Goal: Transaction & Acquisition: Subscribe to service/newsletter

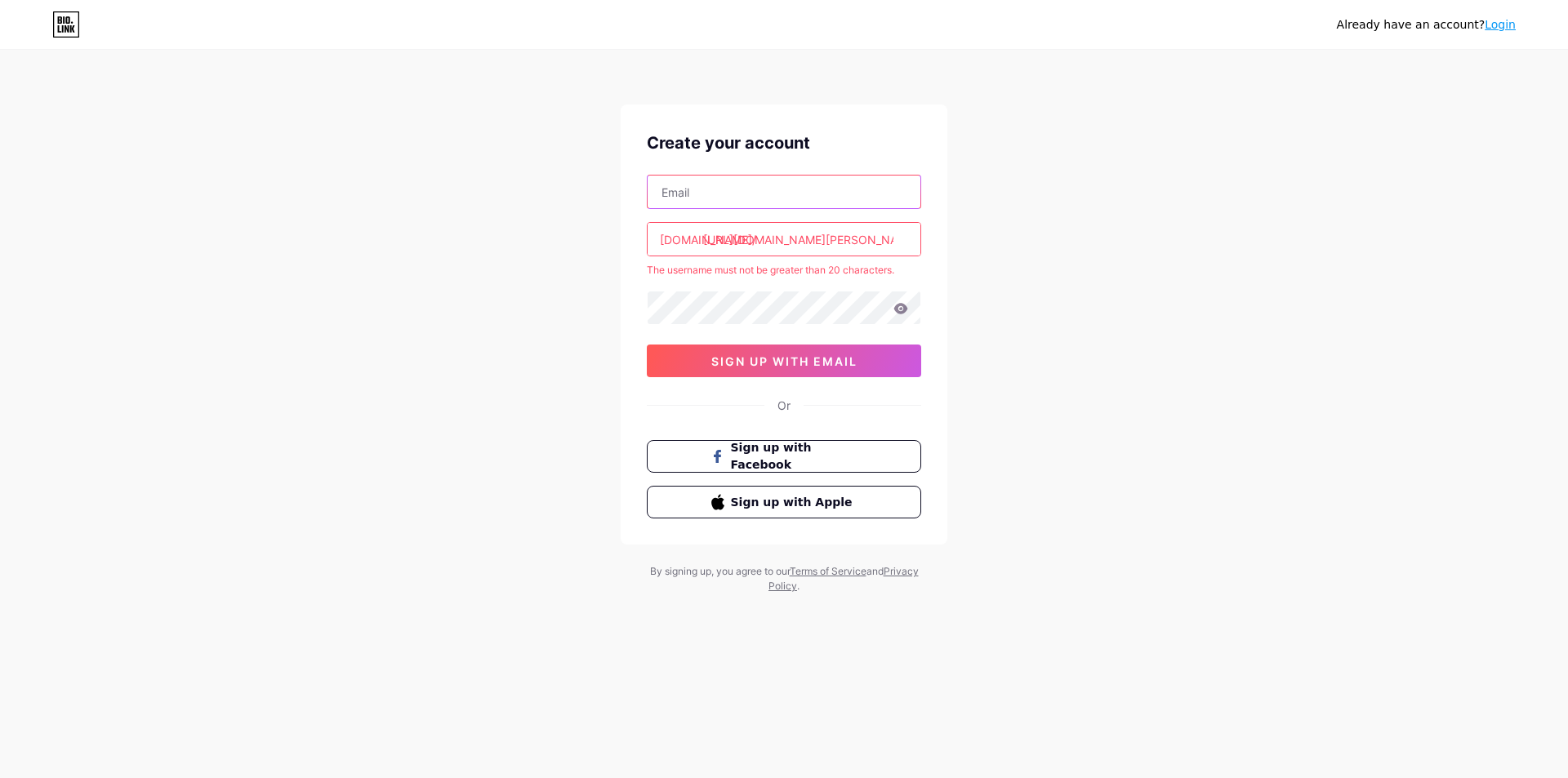
click at [817, 204] on input "text" at bounding box center [784, 191] width 273 height 32
click at [1074, 253] on div "Already have an account? Login Create your account bio.link/ https://sites.goog…" at bounding box center [784, 323] width 1568 height 646
click at [790, 458] on span "Sign up with Facebook" at bounding box center [794, 457] width 128 height 35
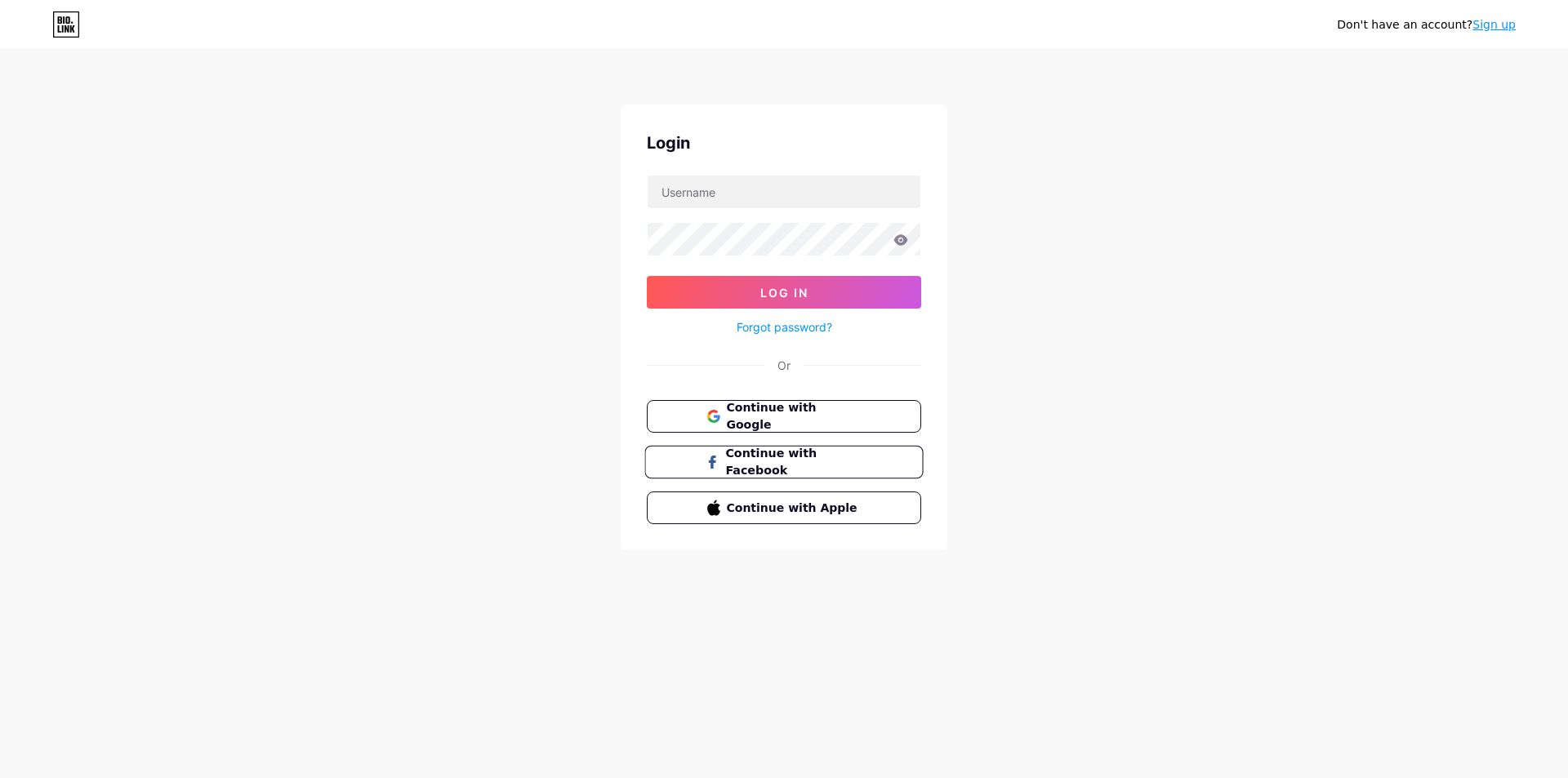
click at [764, 461] on span "Continue with Facebook" at bounding box center [792, 462] width 136 height 35
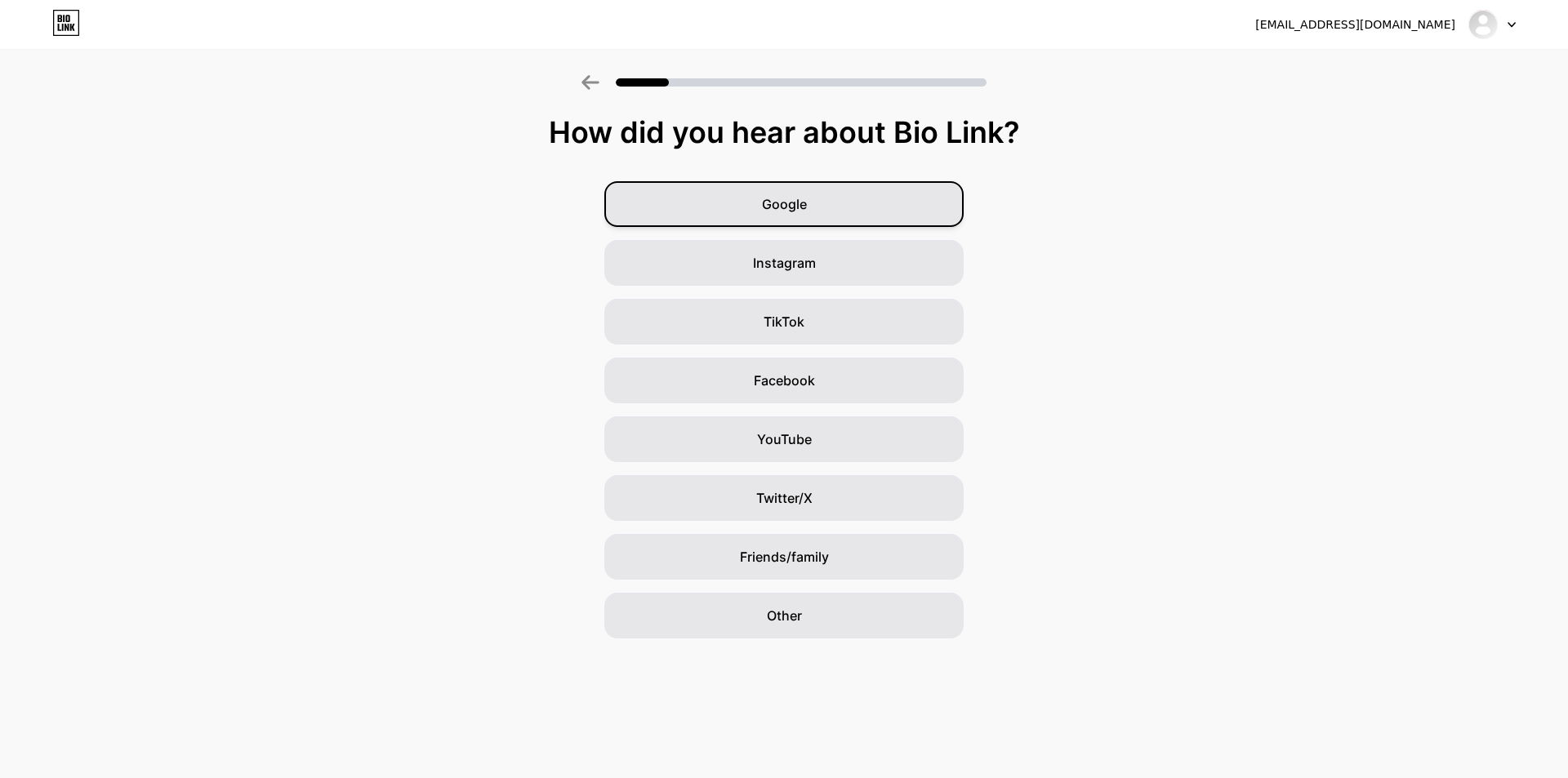
click at [842, 203] on div "Google" at bounding box center [784, 204] width 360 height 46
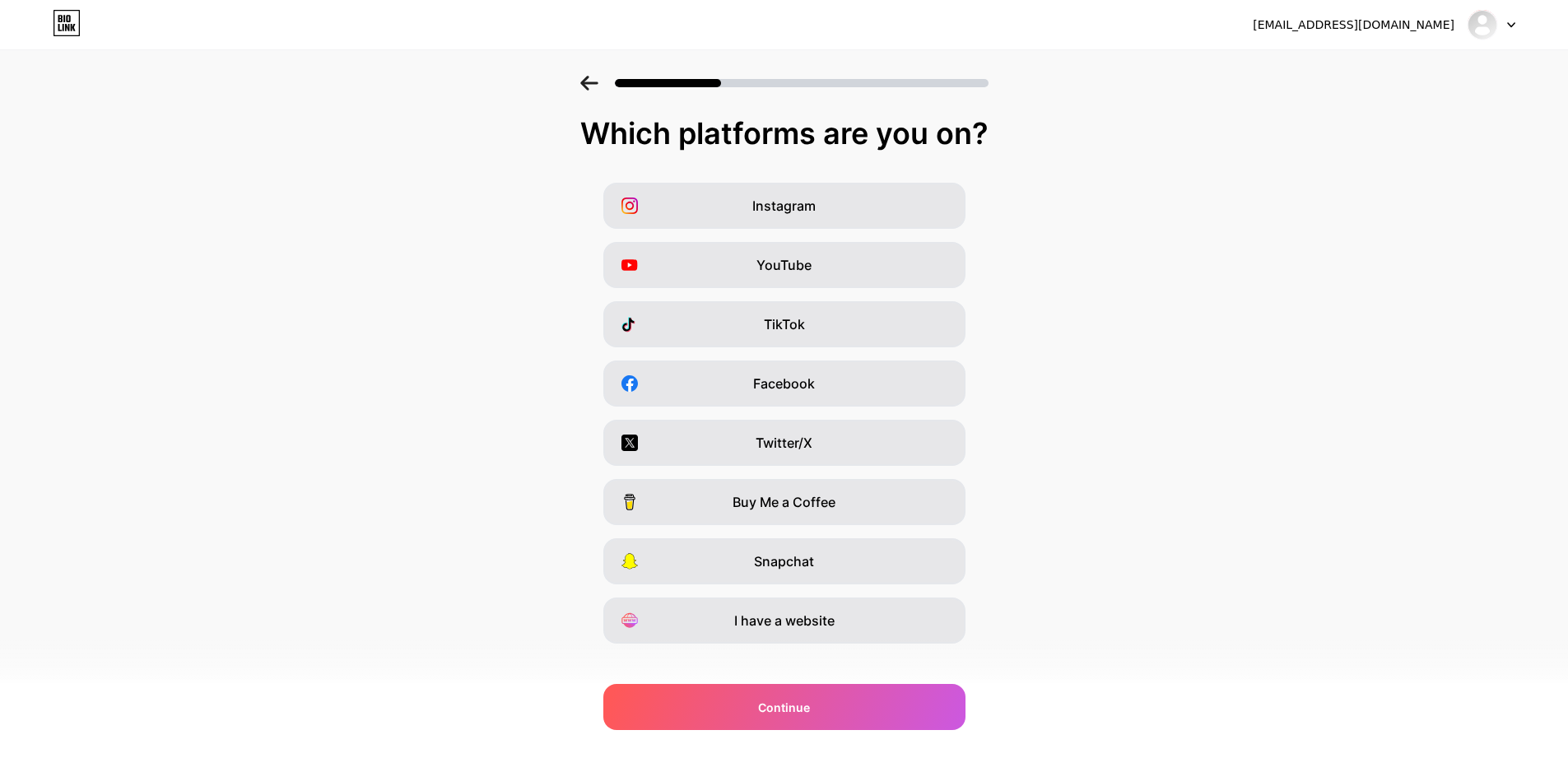
scroll to position [19, 0]
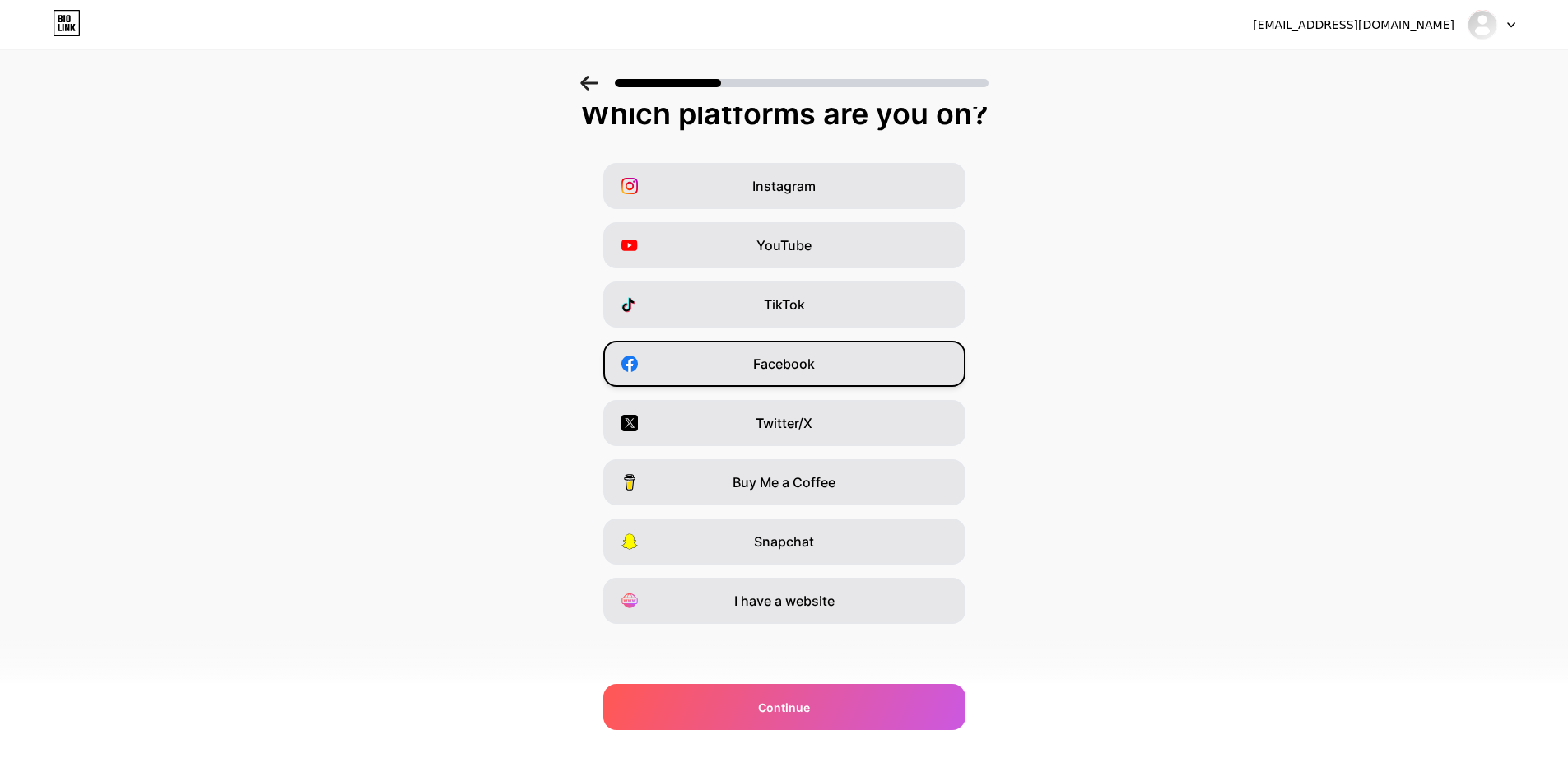
click at [853, 368] on div "Facebook" at bounding box center [784, 363] width 363 height 46
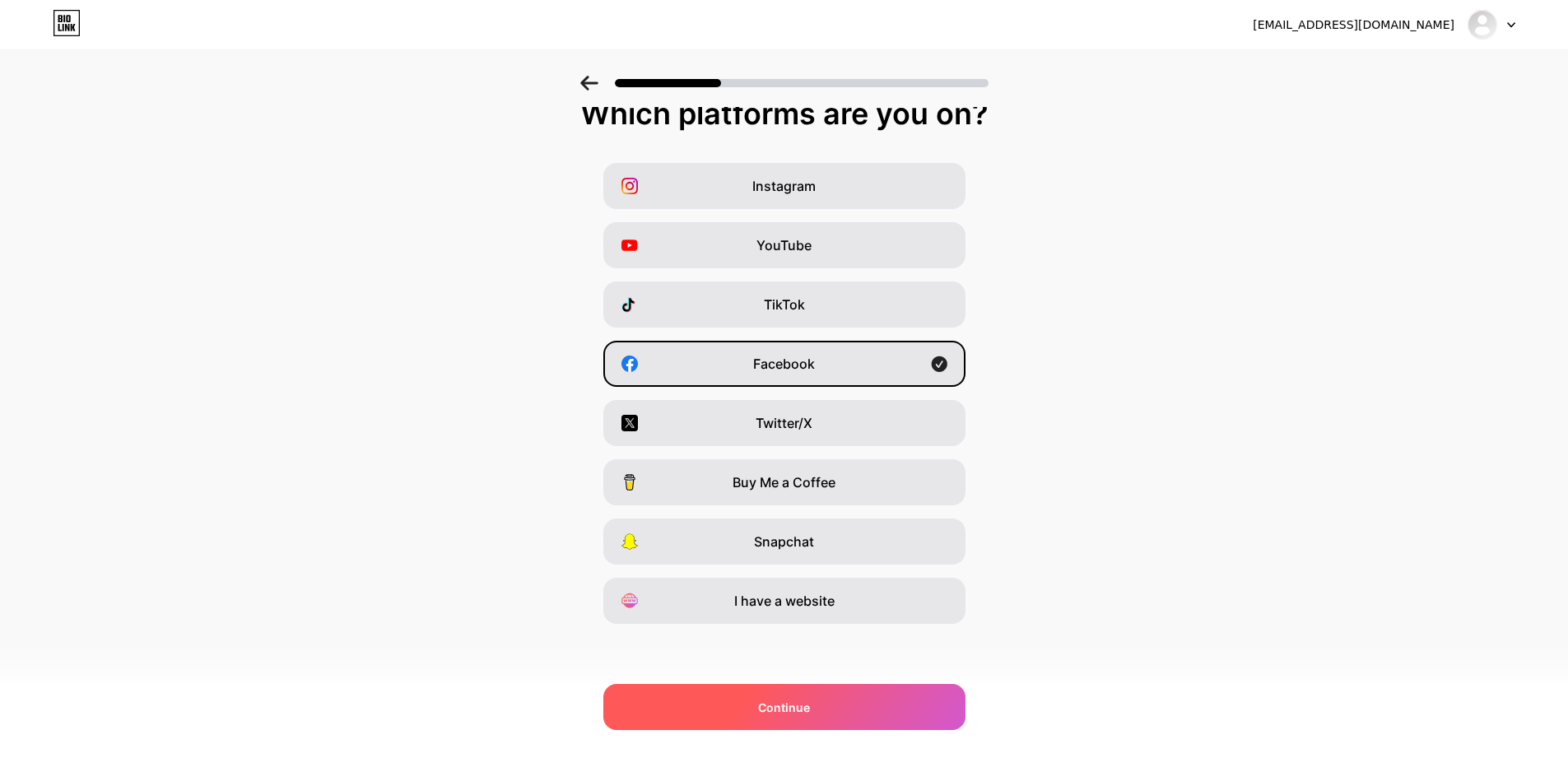
click at [812, 721] on div "Continue" at bounding box center [784, 707] width 363 height 46
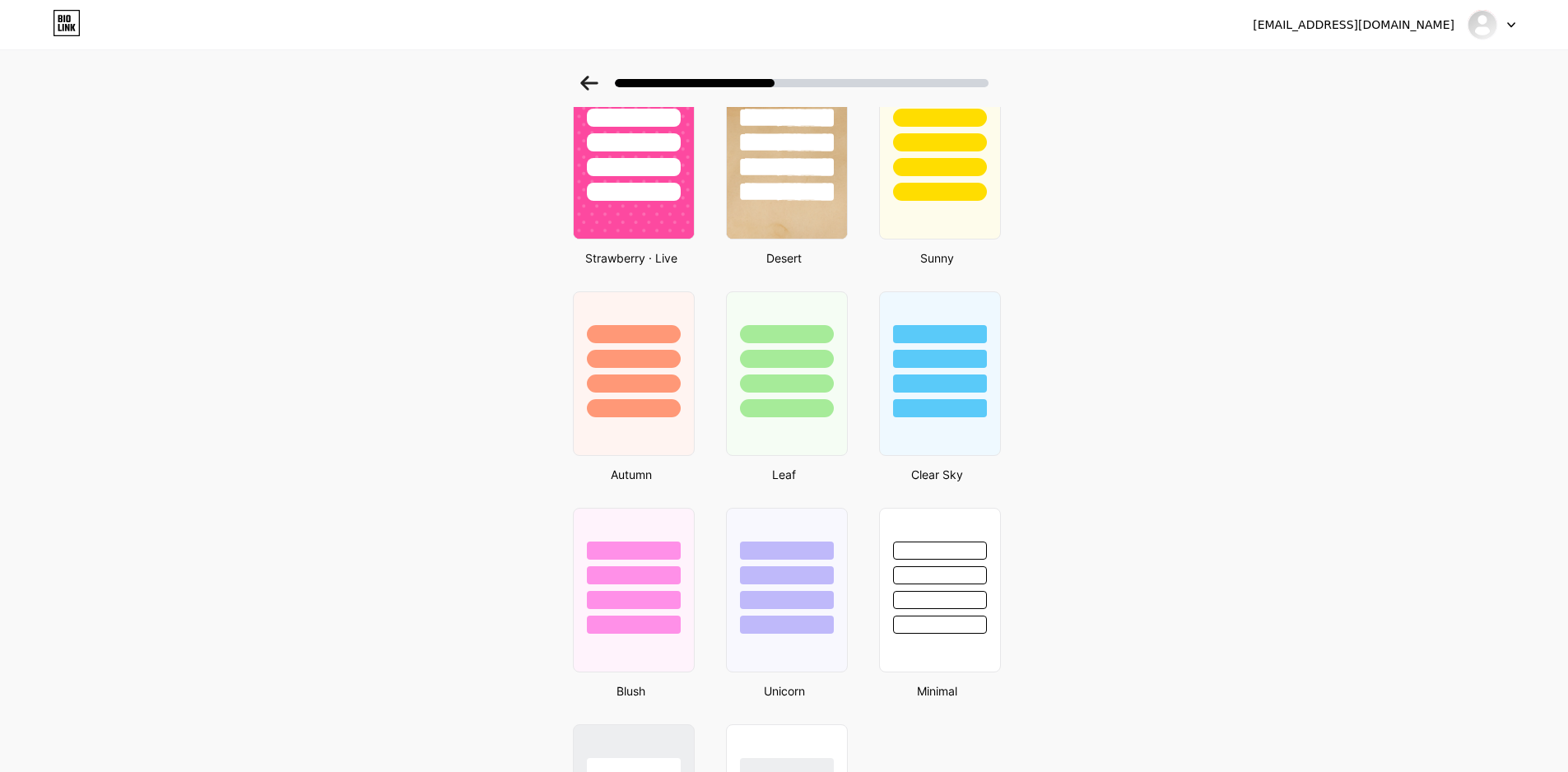
scroll to position [988, 0]
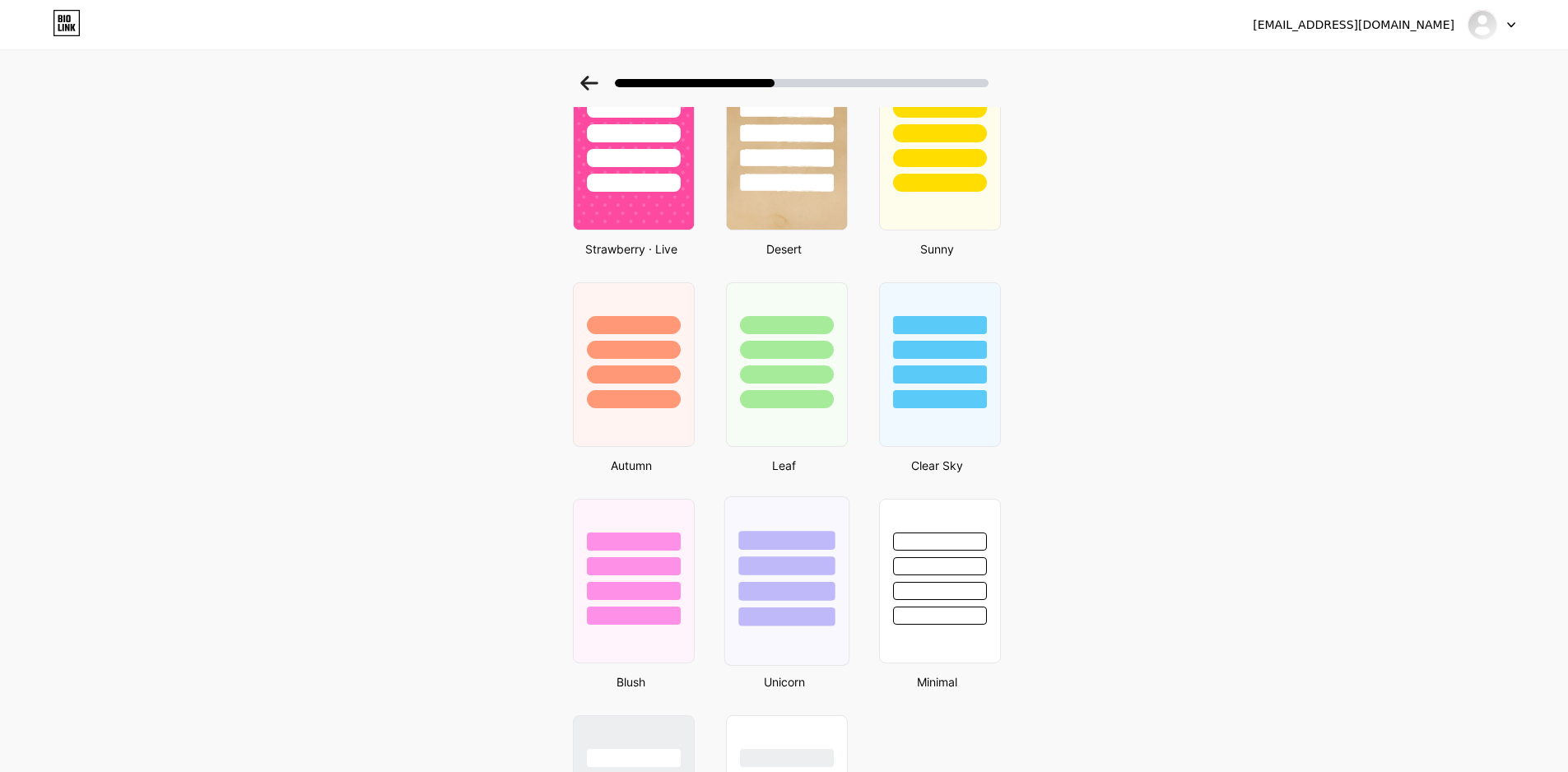
click at [792, 511] on div at bounding box center [786, 562] width 124 height 129
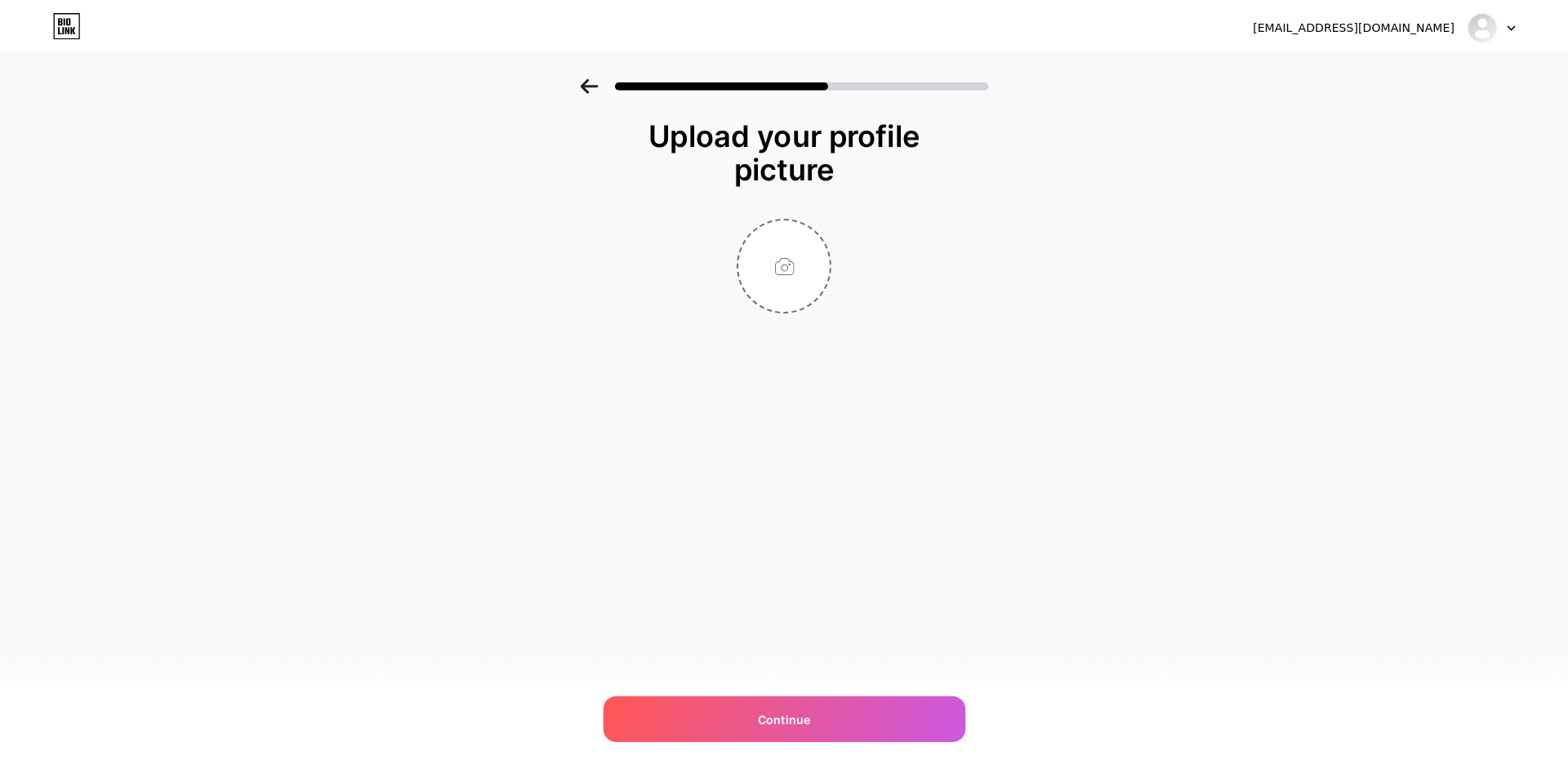
scroll to position [0, 0]
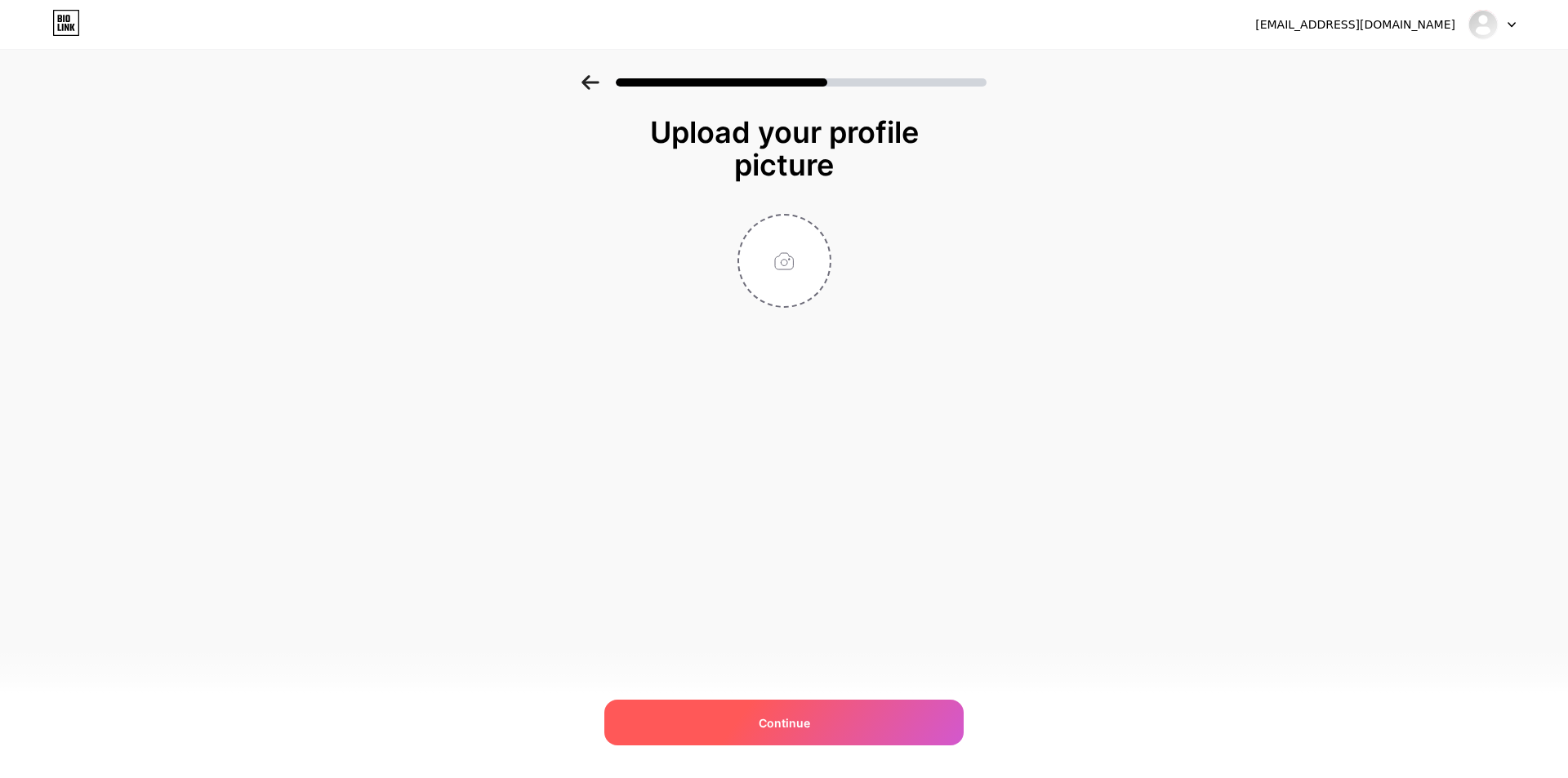
click at [807, 726] on span "Continue" at bounding box center [784, 723] width 52 height 18
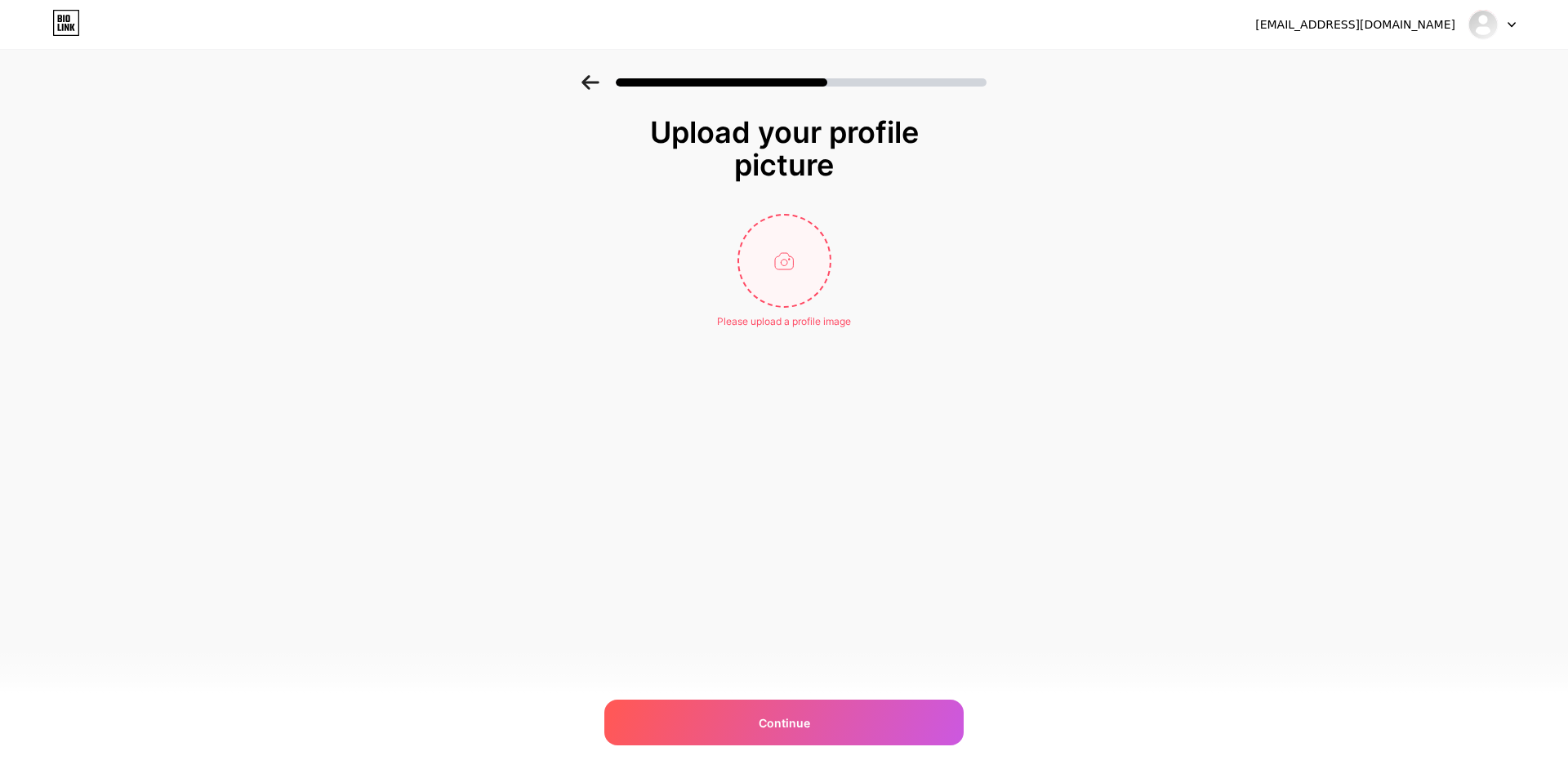
drag, startPoint x: 780, startPoint y: 267, endPoint x: 771, endPoint y: 284, distance: 19.2
click at [771, 284] on input "file" at bounding box center [784, 261] width 90 height 90
type input "C:\fakepath\hinh-nen-may-tinh-78.jpg"
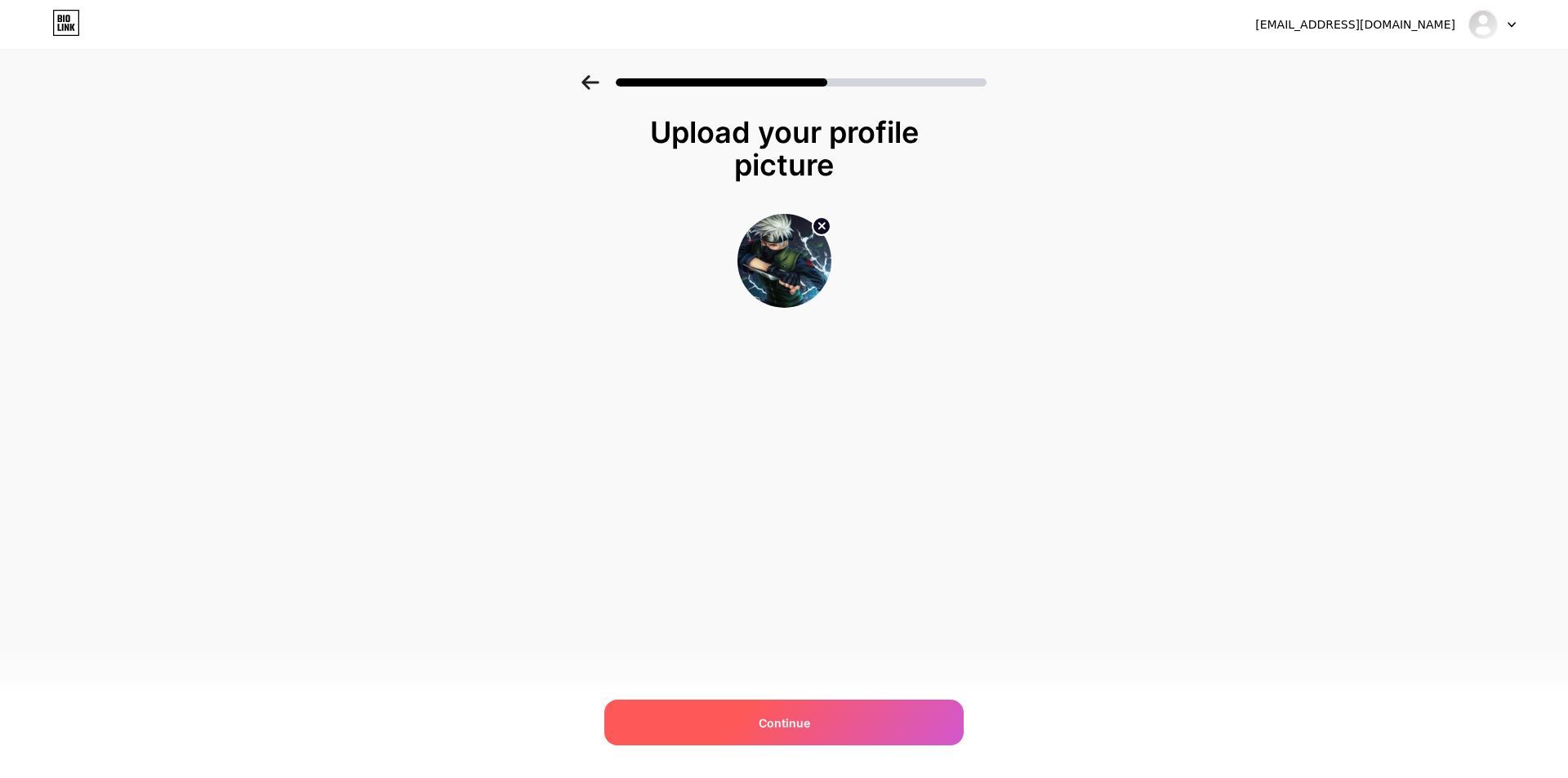
click at [795, 717] on span "Continue" at bounding box center [784, 723] width 52 height 18
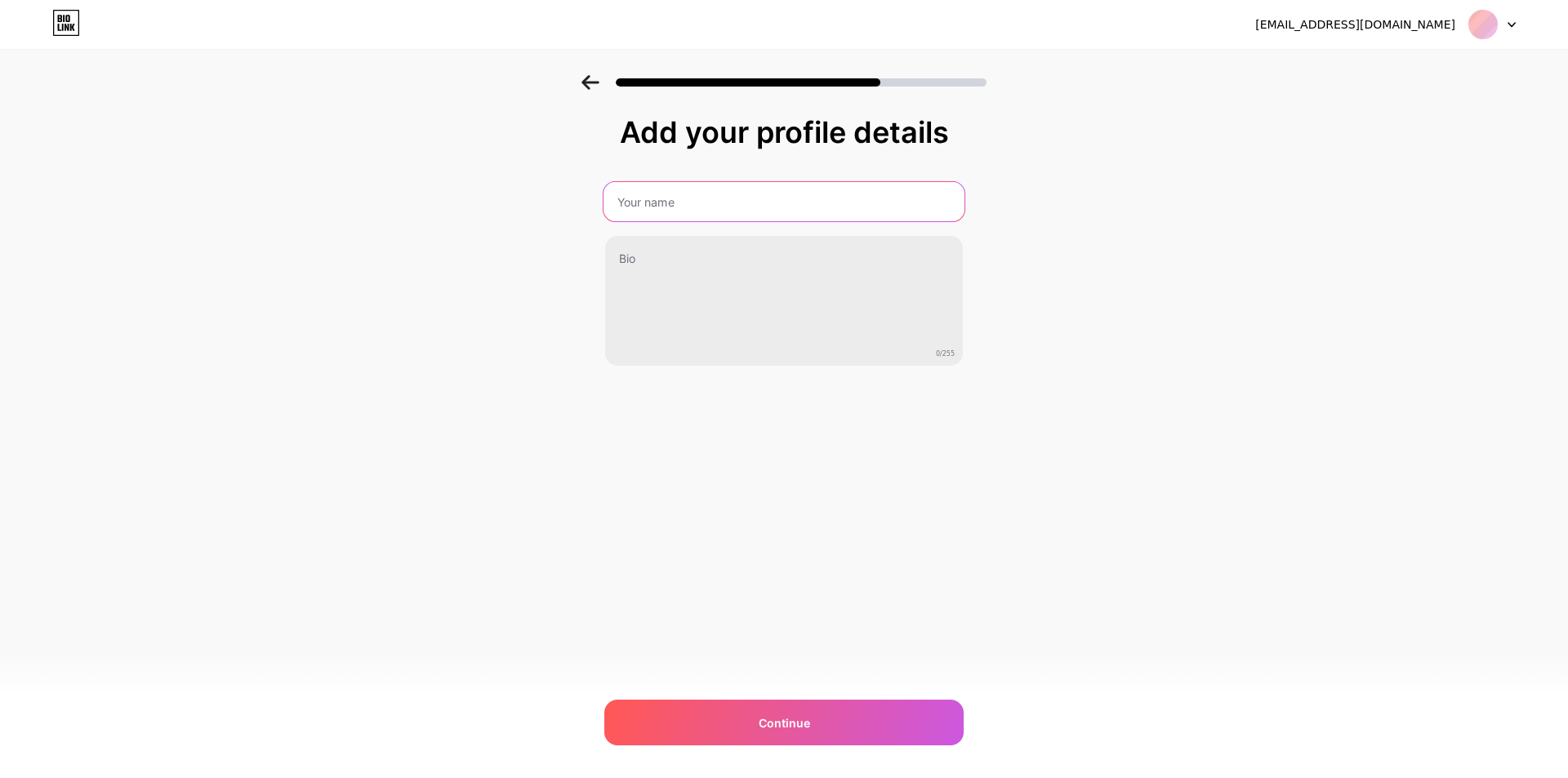
click at [740, 213] on input "text" at bounding box center [784, 202] width 361 height 39
type input "Pengocne"
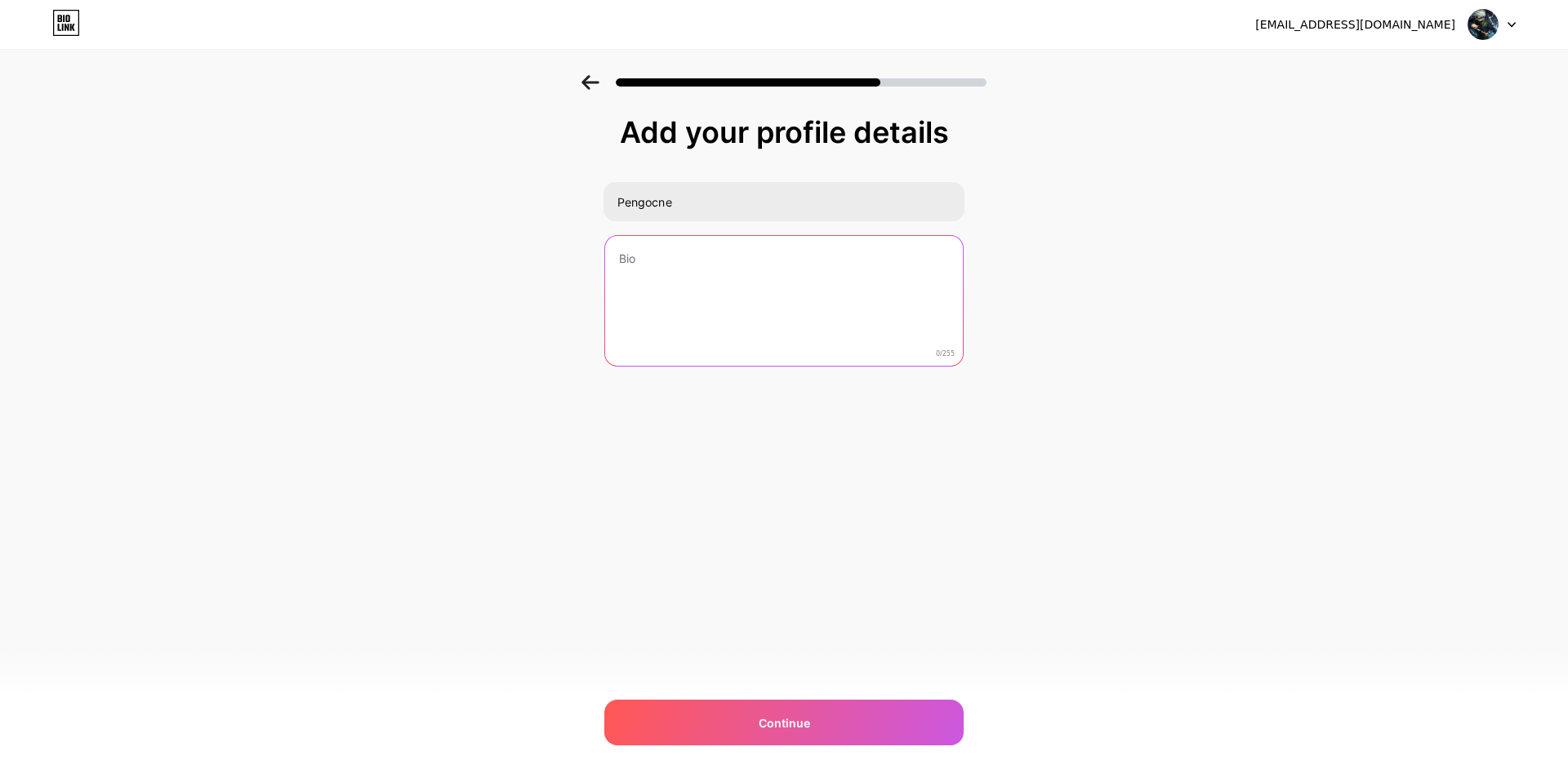
click at [684, 253] on textarea at bounding box center [784, 302] width 358 height 132
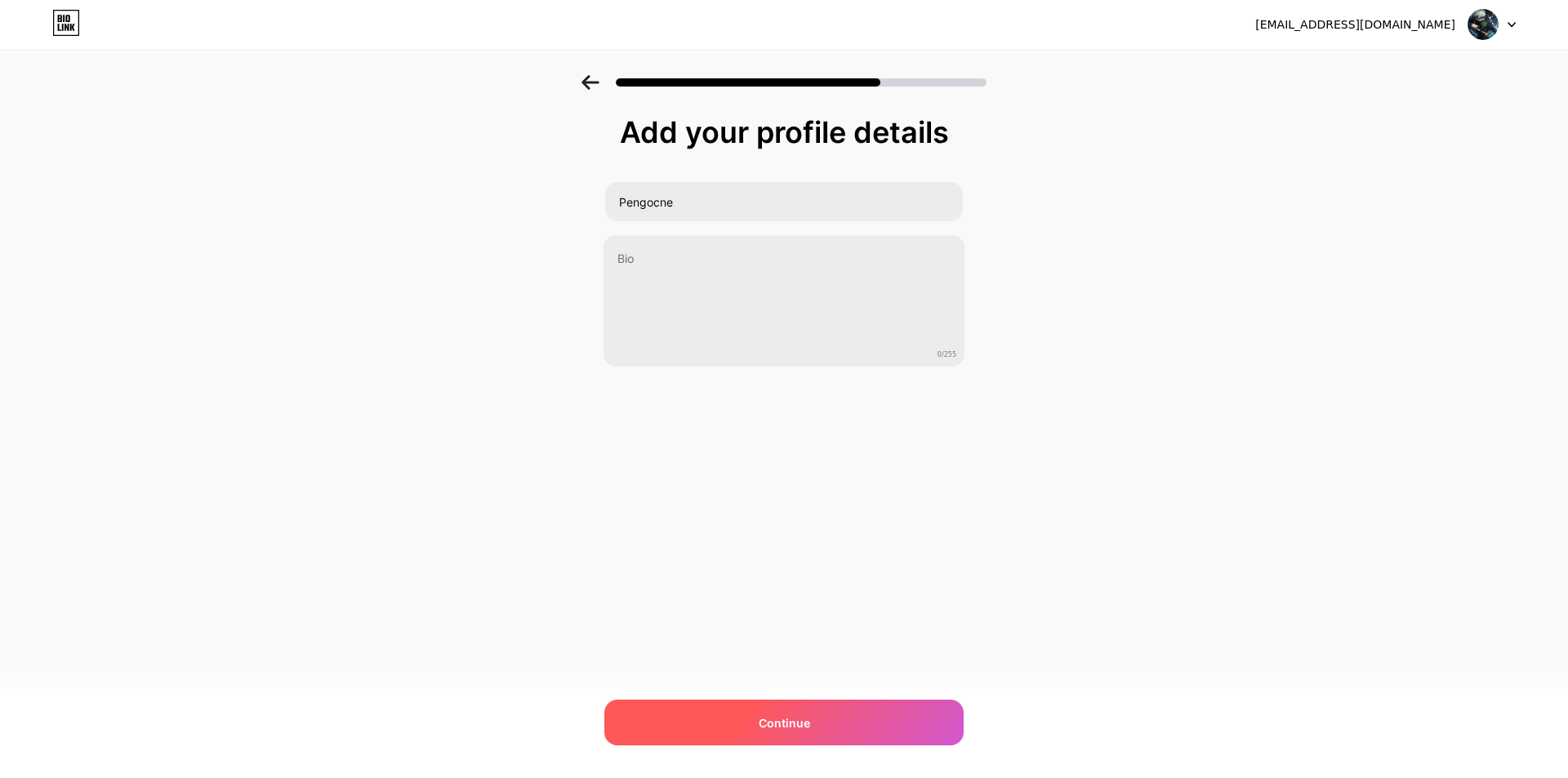
click at [826, 724] on div "Continue" at bounding box center [784, 723] width 360 height 46
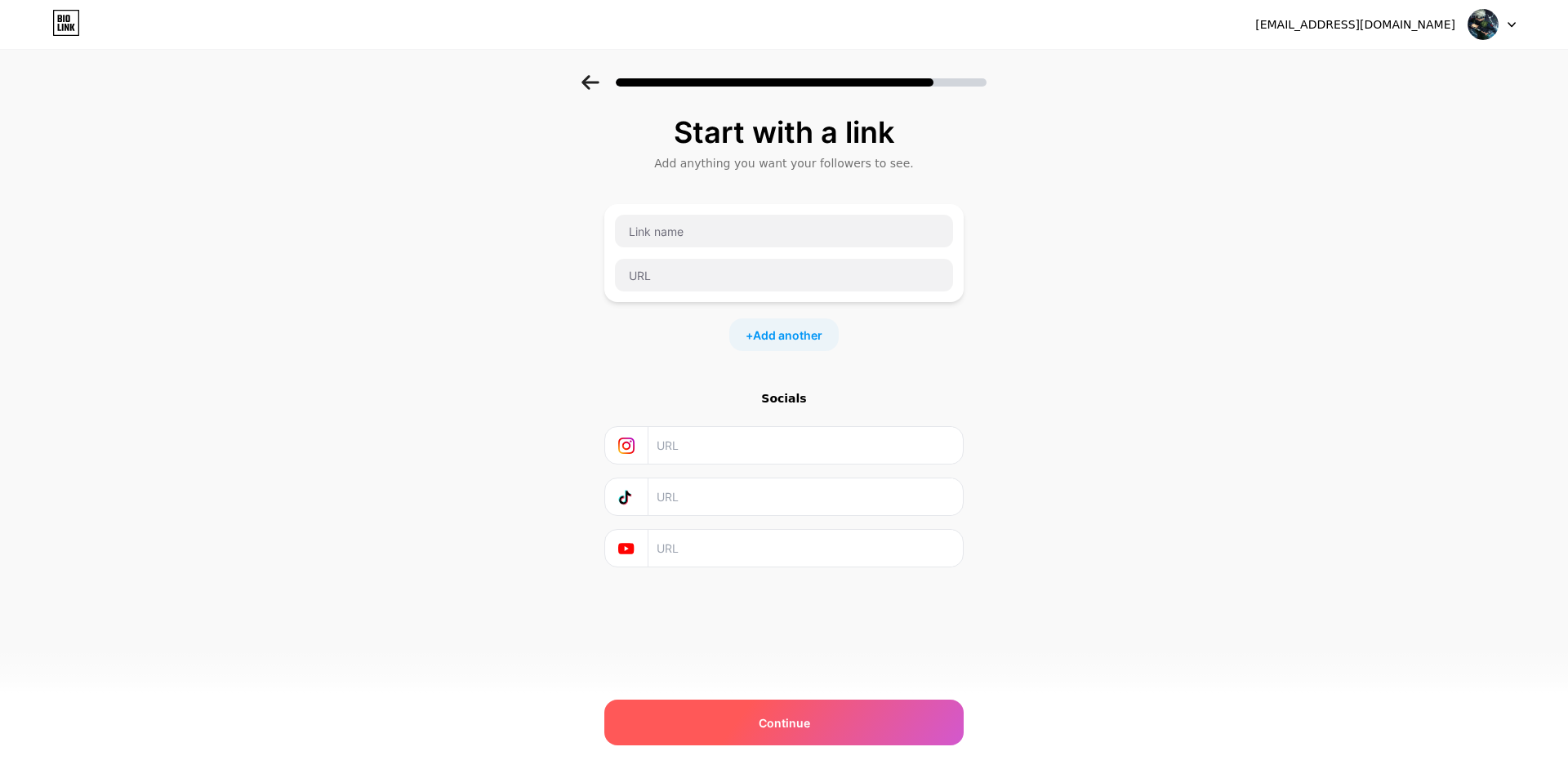
click at [813, 730] on div "Continue" at bounding box center [784, 723] width 360 height 46
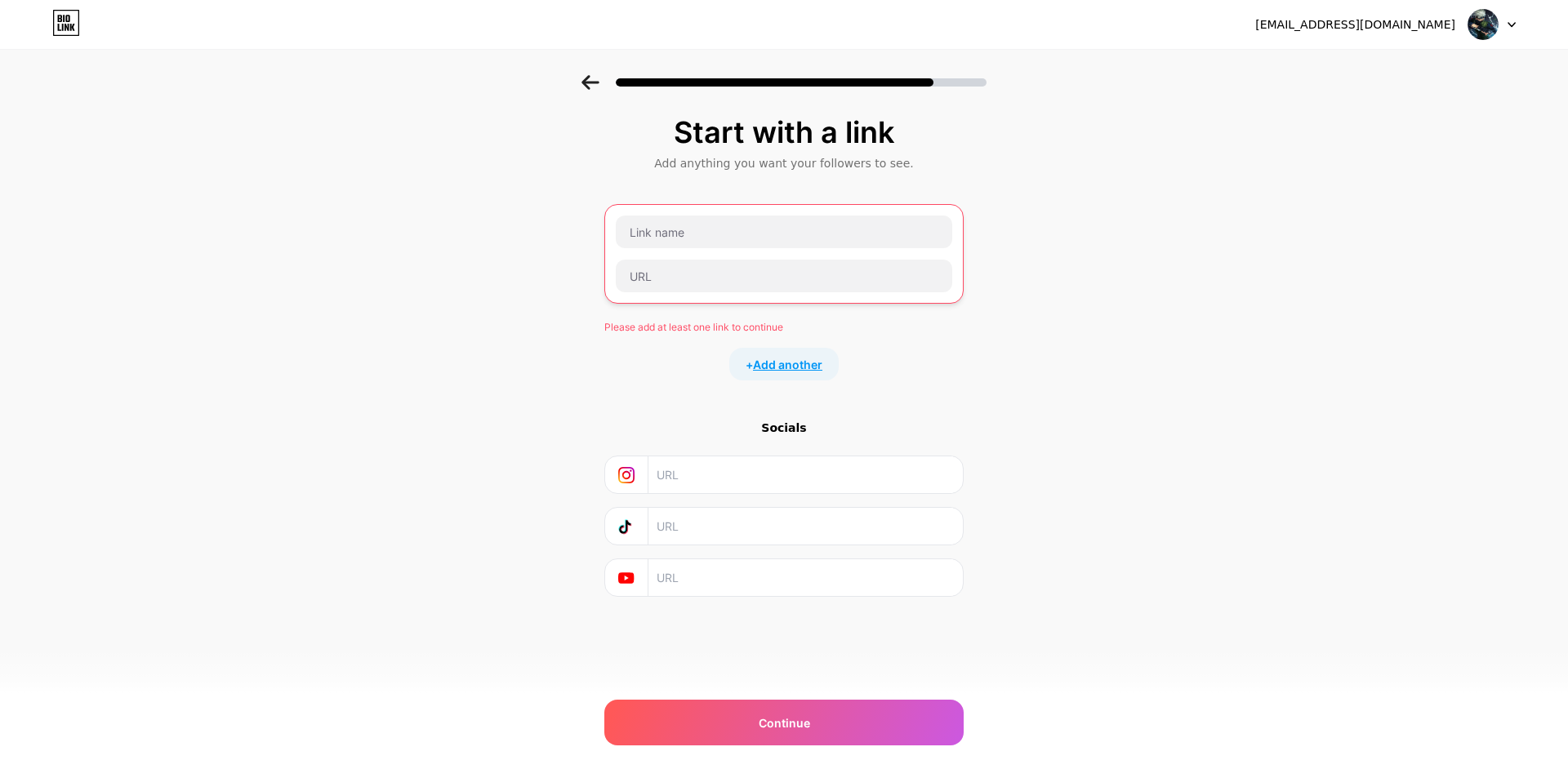
click at [780, 358] on span "Add another" at bounding box center [787, 365] width 69 height 18
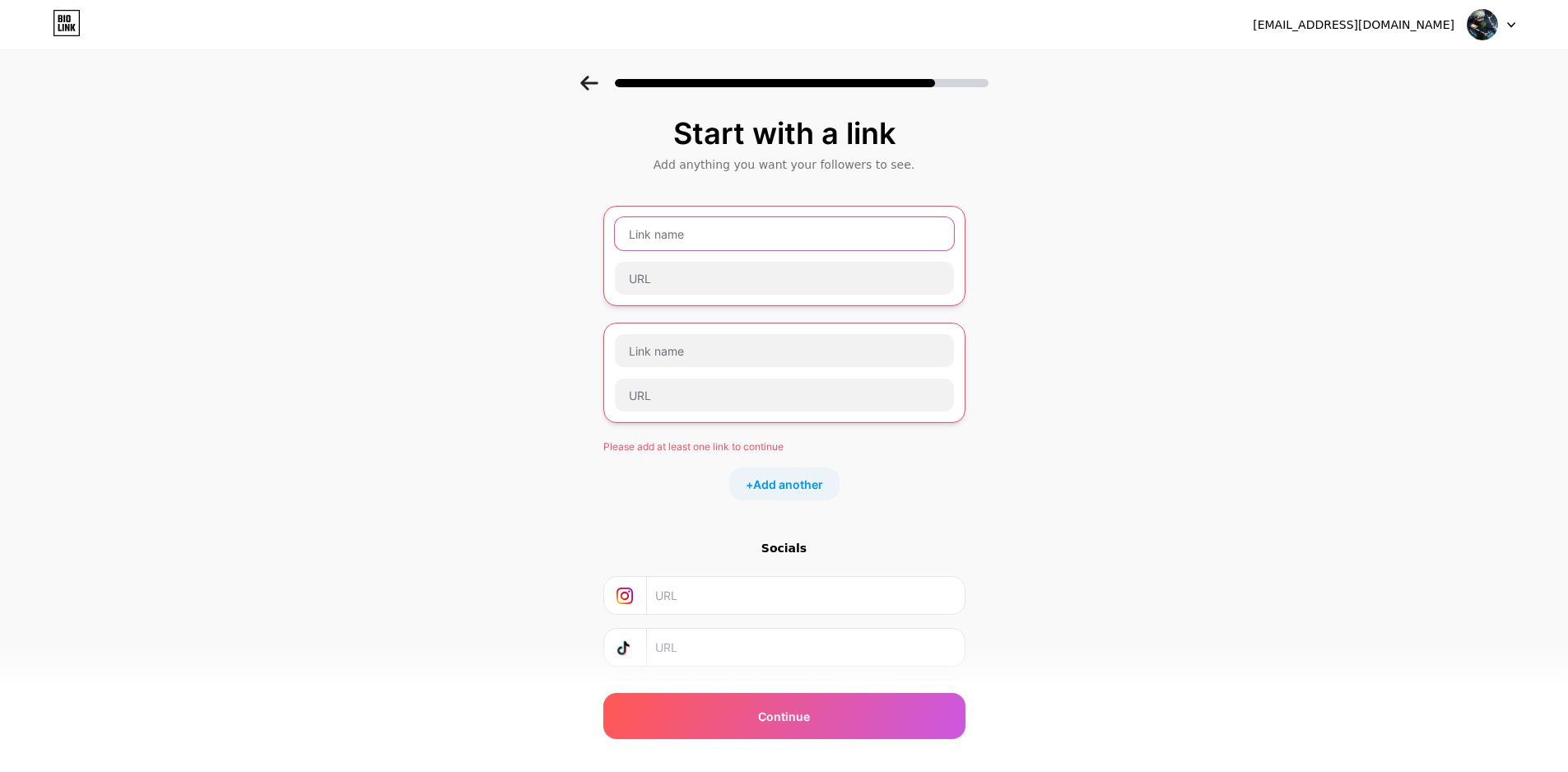
click at [727, 239] on input "text" at bounding box center [784, 233] width 339 height 33
click at [598, 86] on icon at bounding box center [589, 83] width 18 height 15
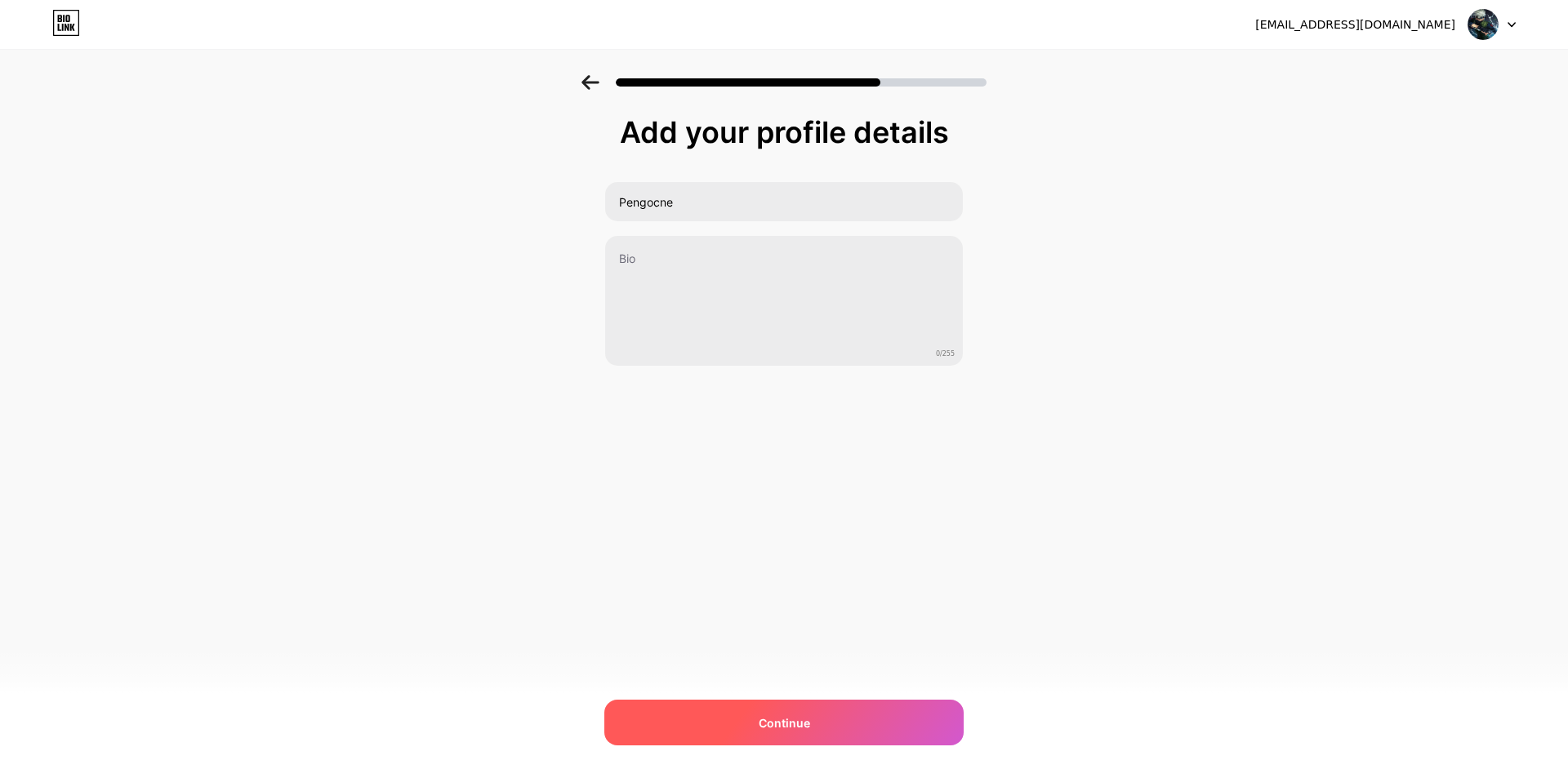
click at [843, 727] on div "Continue" at bounding box center [784, 723] width 360 height 46
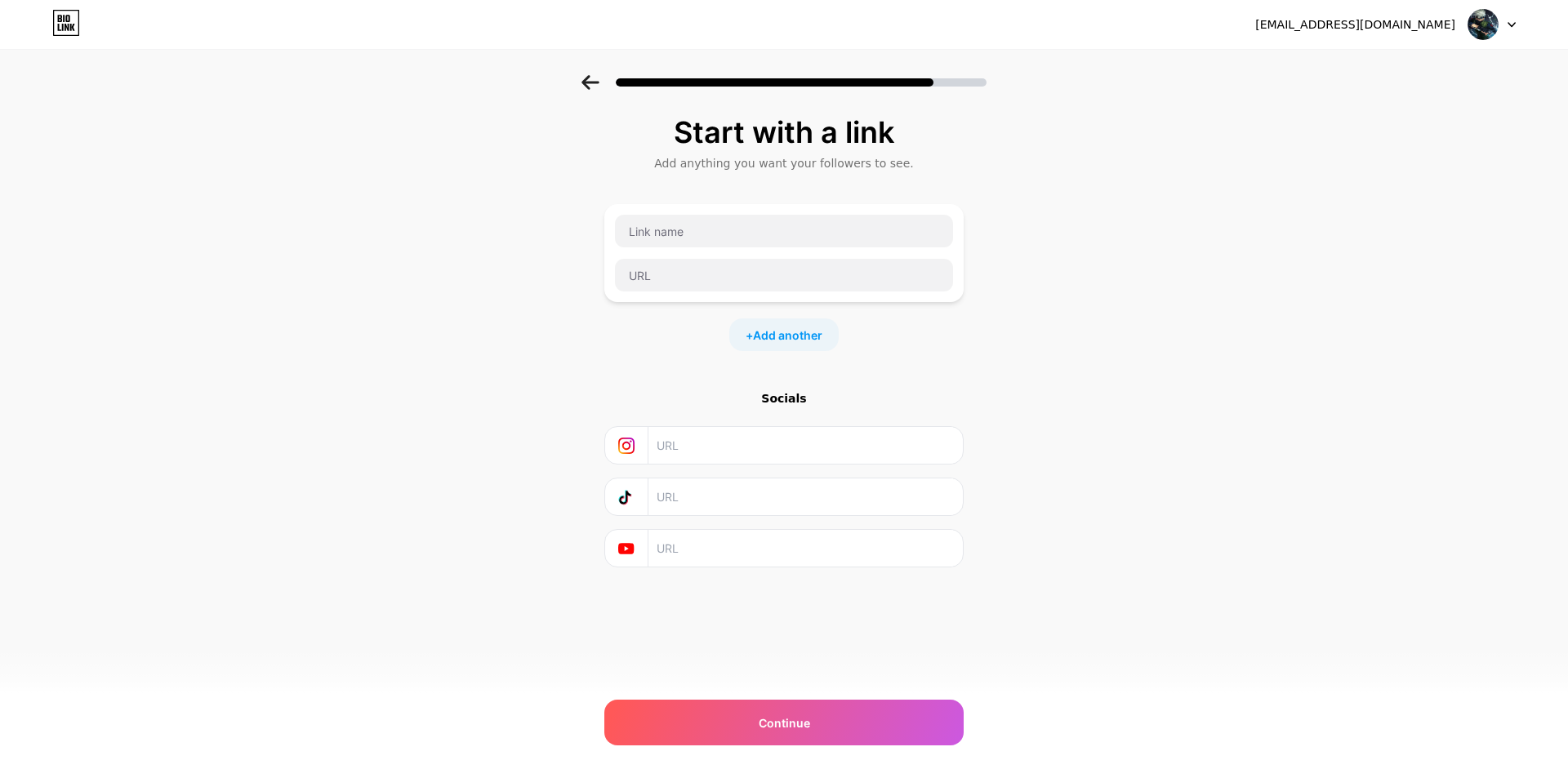
drag, startPoint x: 698, startPoint y: 243, endPoint x: 534, endPoint y: 146, distance: 190.5
click at [533, 281] on div "Start with a link Add anything you want your followers to see. + Add another So…" at bounding box center [784, 362] width 1568 height 574
drag, startPoint x: 748, startPoint y: 238, endPoint x: 666, endPoint y: 281, distance: 92.6
drag, startPoint x: 666, startPoint y: 281, endPoint x: 667, endPoint y: 225, distance: 56.0
paste input "https://l.facebook.com/l.php?u=https%3A%2F%2Fcollshp.com%2Ftaphoanhagaune%3Ffbc…"
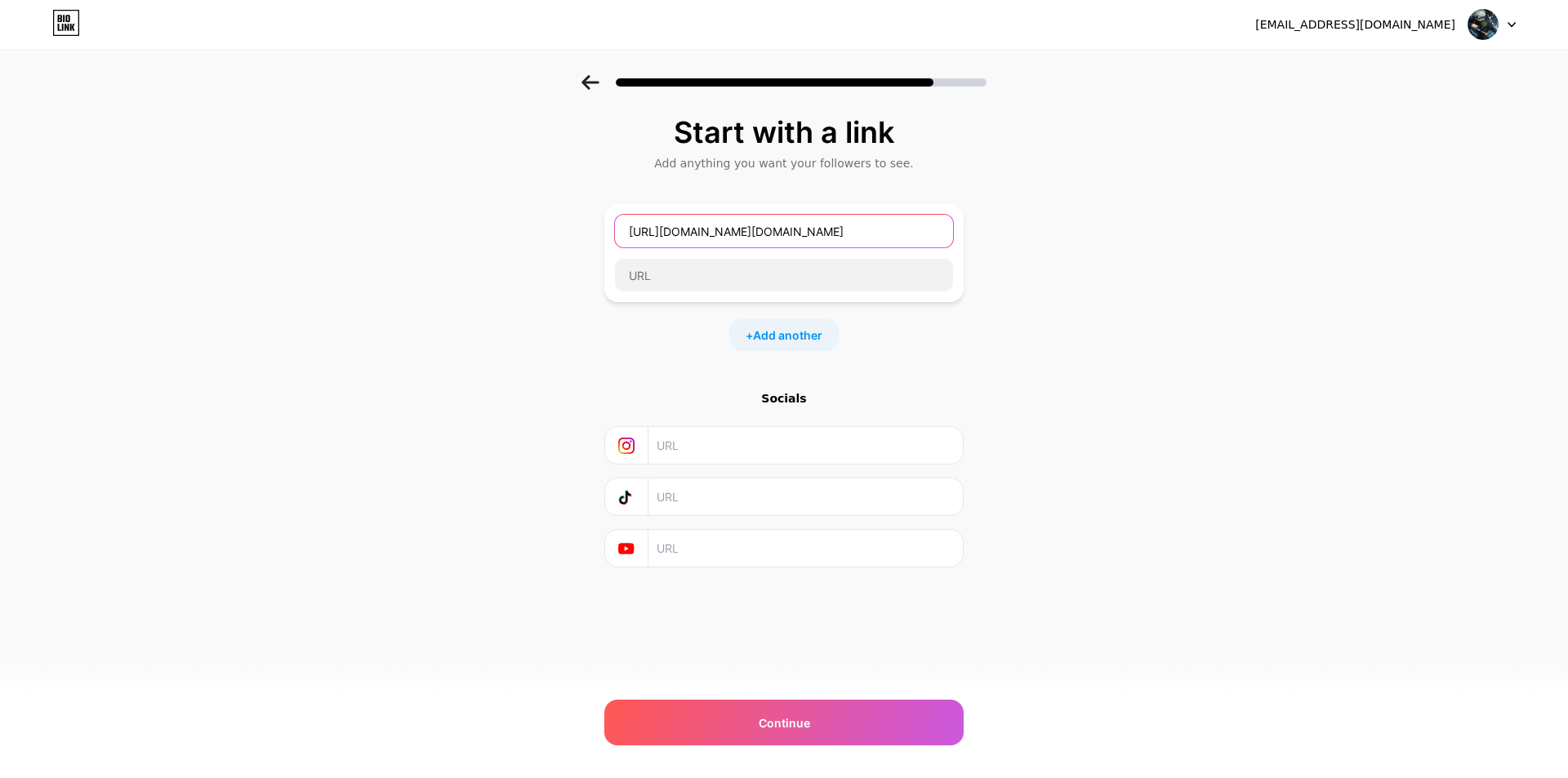
scroll to position [0, 2209]
type input "https://l.facebook.com/l.php?u=https%3A%2F%2Fcollshp.com%2Ftaphoanhagaune%3Ffbc…"
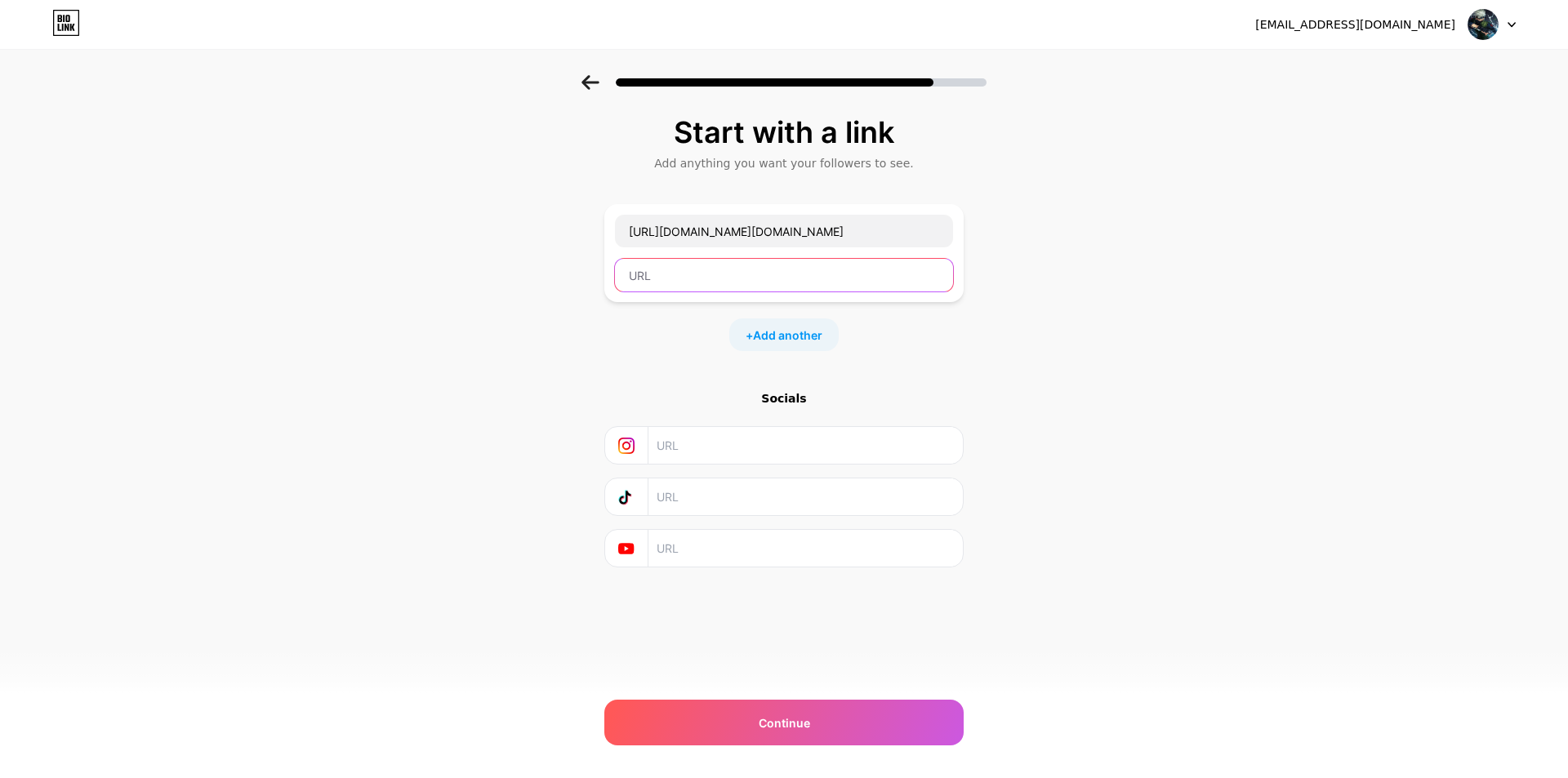
scroll to position [0, 0]
drag, startPoint x: 661, startPoint y: 270, endPoint x: 548, endPoint y: 339, distance: 132.4
click at [551, 339] on div "Start with a link Add anything you want your followers to see. https://l.facebo…" at bounding box center [784, 362] width 1568 height 574
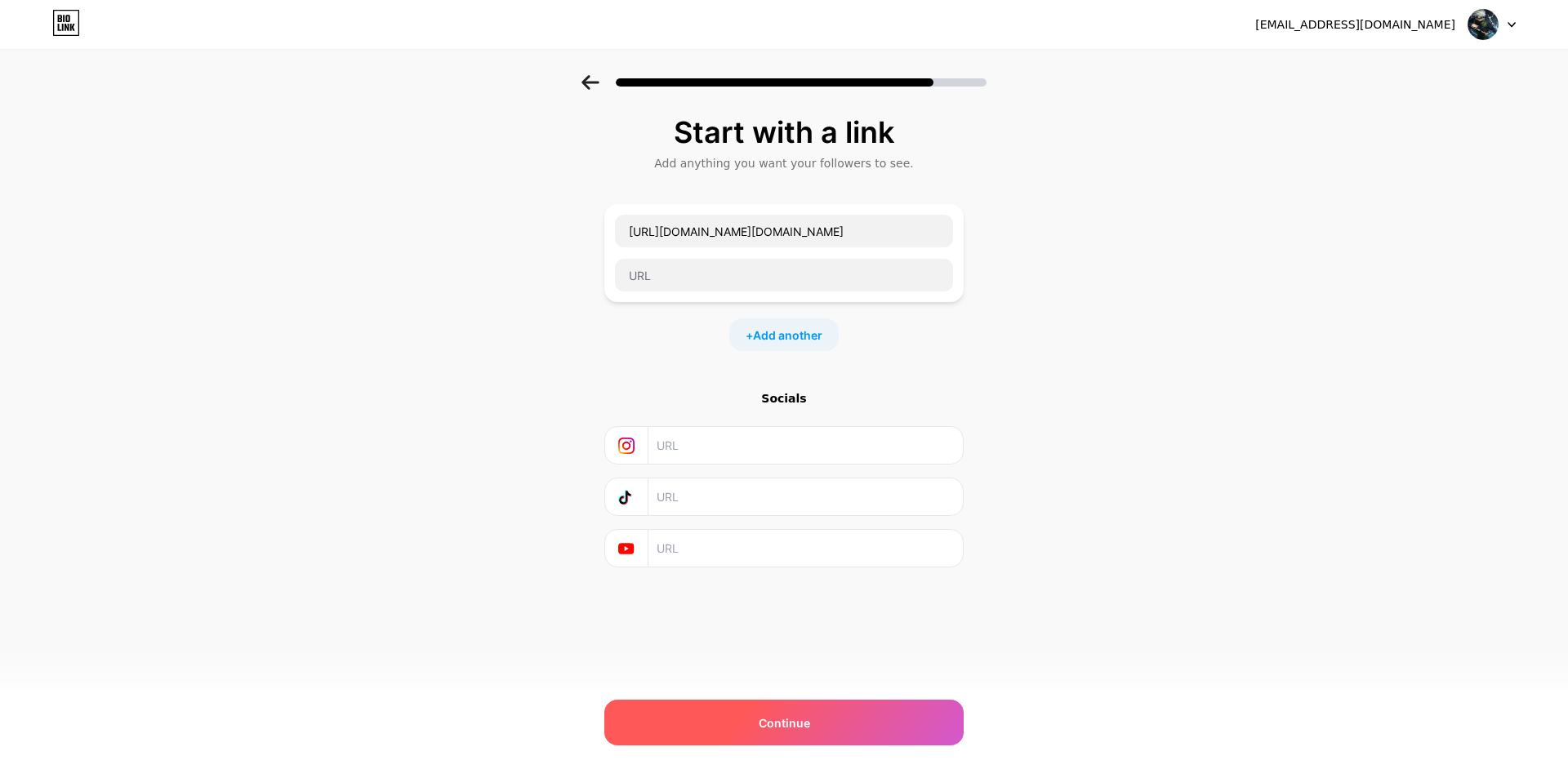
click at [819, 715] on div "Continue" at bounding box center [784, 723] width 360 height 46
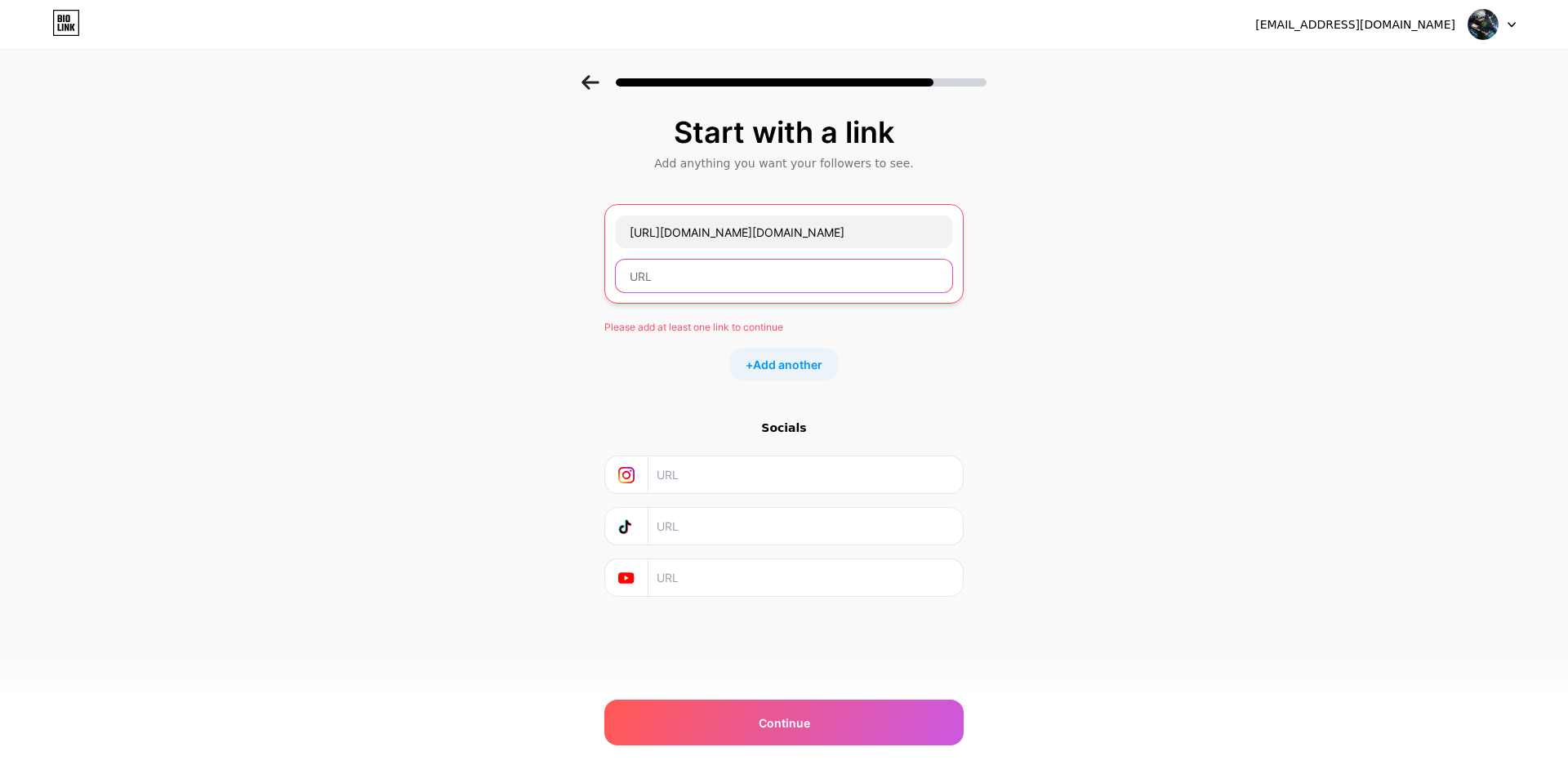
paste input "https://l.facebook.com/l.php?u=https%3A%2F%2Fcollshp.com%2Ftaphoanhagaune%3Ffbc…"
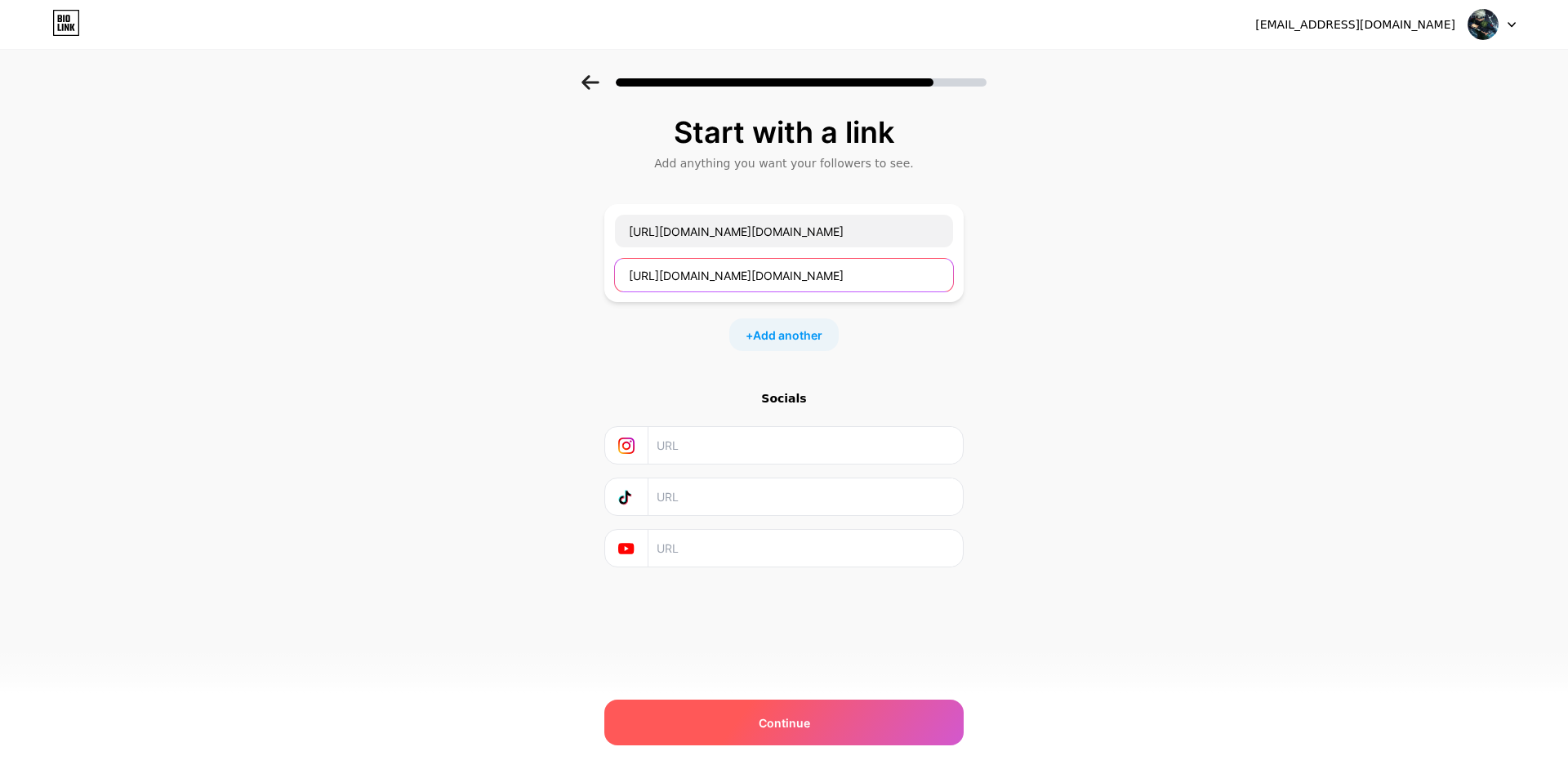
type input "https://l.facebook.com/l.php?u=https%3A%2F%2Fcollshp.com%2Ftaphoanhagaune%3Ffbc…"
click at [781, 726] on span "Continue" at bounding box center [784, 723] width 52 height 18
click at [805, 715] on span "Continue" at bounding box center [784, 723] width 52 height 18
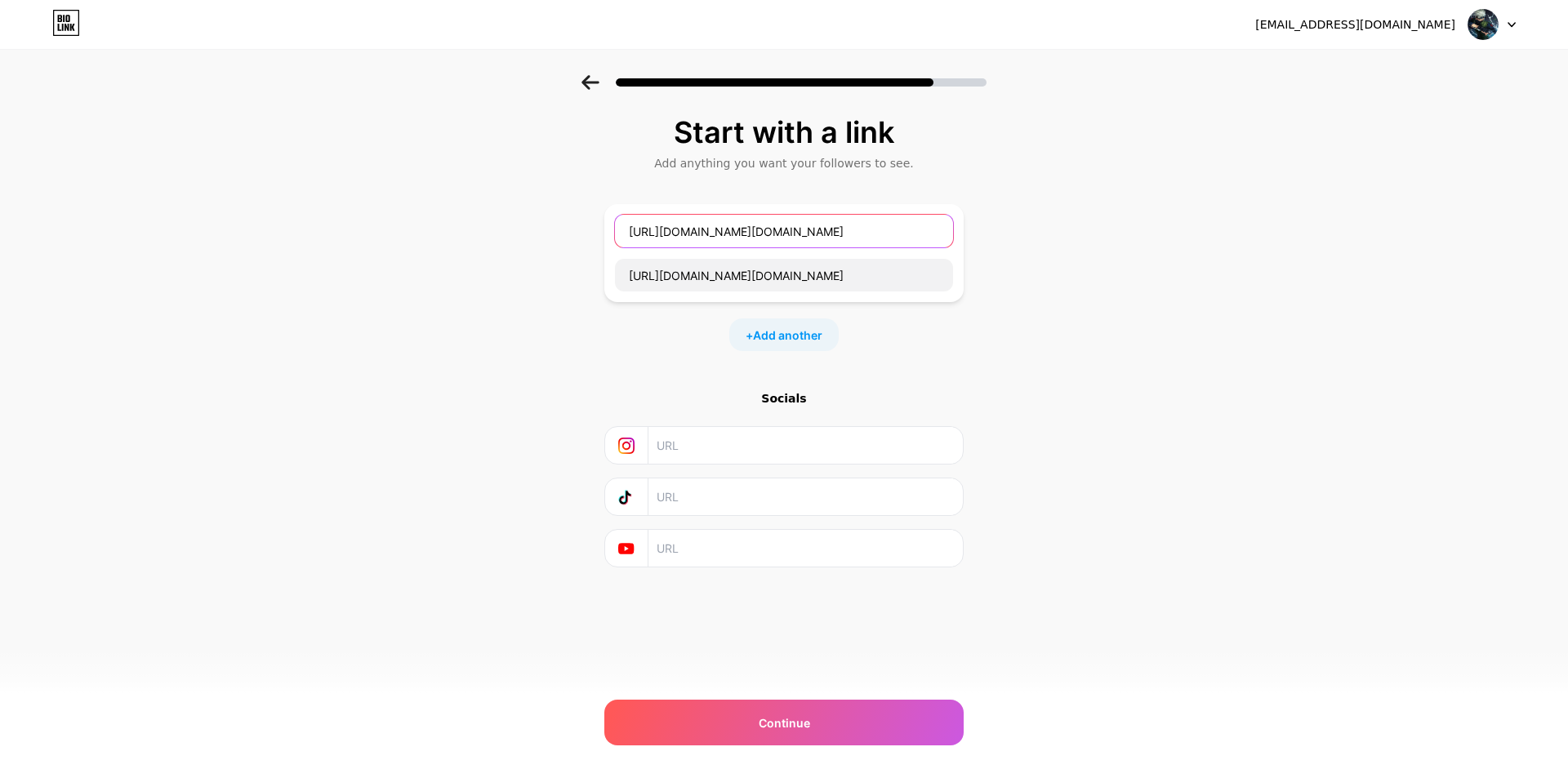
click at [943, 230] on input "https://l.facebook.com/l.php?u=https%3A%2F%2Fcollshp.com%2Ftaphoanhagaune%3Ffbc…" at bounding box center [784, 231] width 338 height 32
drag, startPoint x: 943, startPoint y: 230, endPoint x: 575, endPoint y: 261, distance: 369.3
click at [574, 258] on div "Start with a link Add anything you want your followers to see. https://l.facebo…" at bounding box center [784, 362] width 1568 height 574
type input "com%2Ftaphoanhagaune%3Ffbclid%3DIwZXh0bgNhZW0CMTAAYnJpZBEwU1hqdmRaVDMyUkVkZXM4b…"
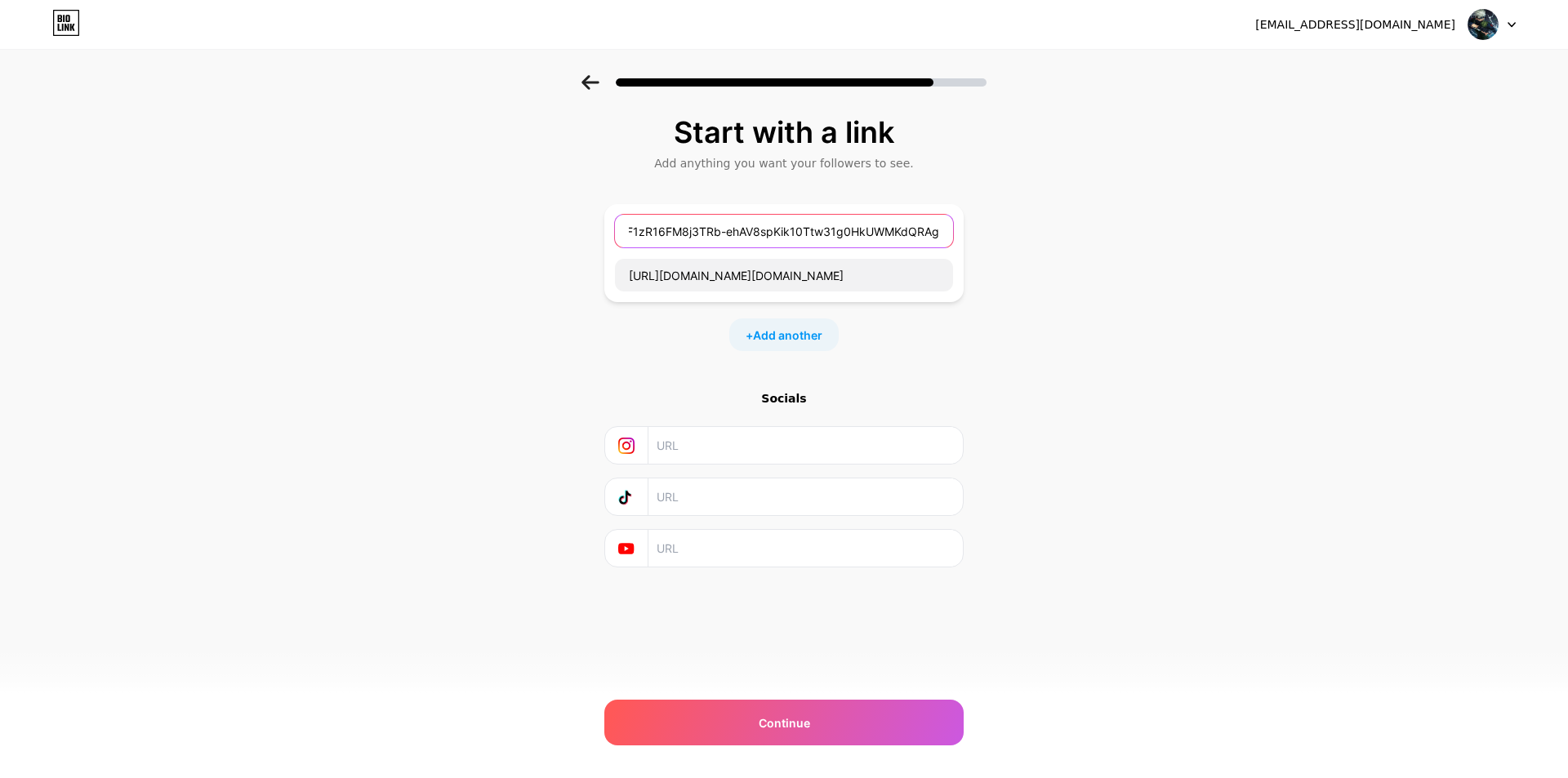
drag, startPoint x: 624, startPoint y: 231, endPoint x: 1054, endPoint y: 231, distance: 430.0
click at [1054, 231] on div "Start with a link Add anything you want your followers to see. com%2Ftaphoanhag…" at bounding box center [784, 362] width 1568 height 574
paste input "https://collshp.com/taphoanhagaune"
type input "https://collshp.com/taphoanhagaune"
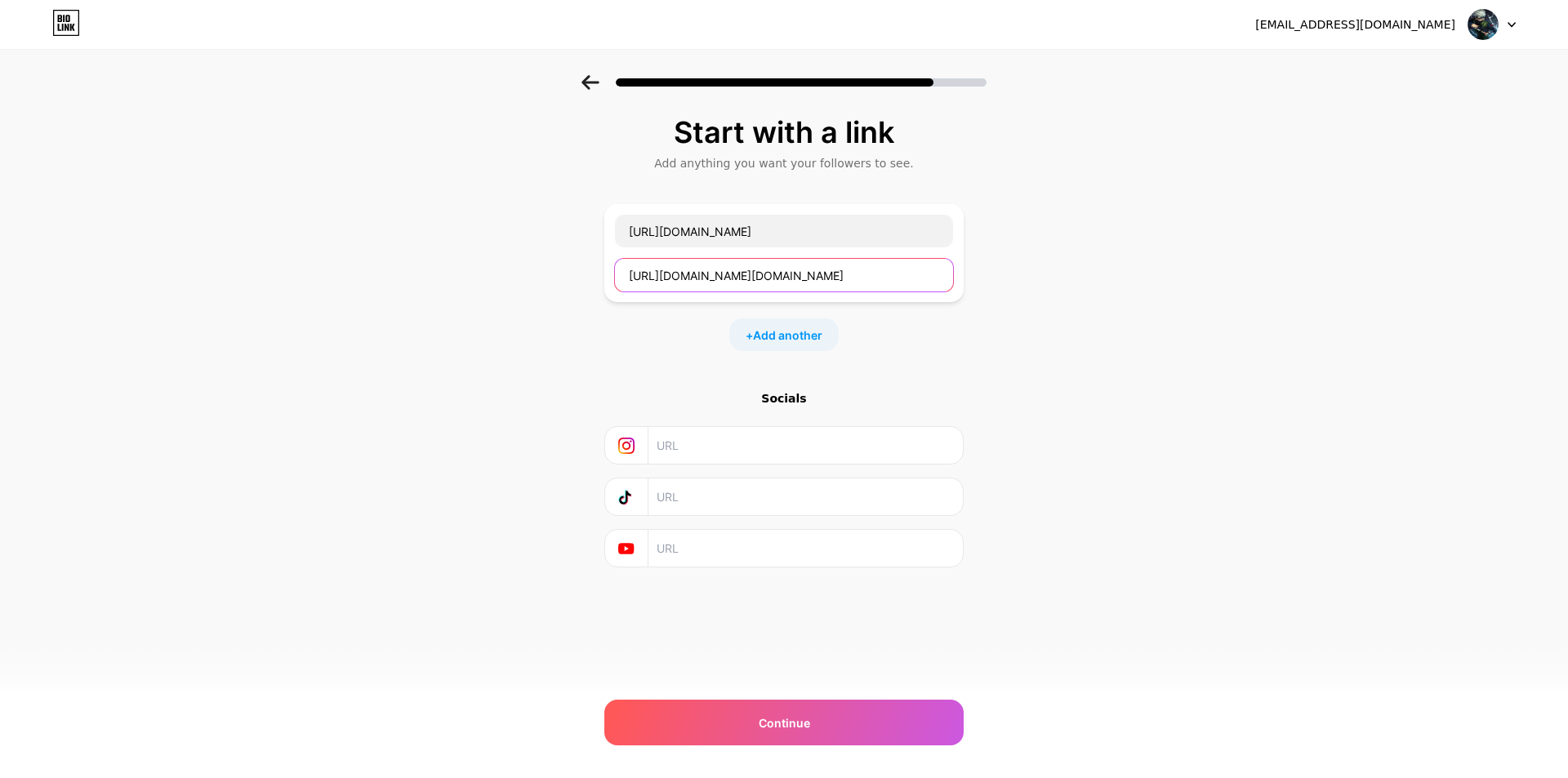
scroll to position [0, 2209]
drag, startPoint x: 626, startPoint y: 276, endPoint x: 1049, endPoint y: 276, distance: 423.0
click at [1049, 276] on div "Start with a link Add anything you want your followers to see. https://collshp.…" at bounding box center [784, 362] width 1568 height 574
paste input "collshp.com/taphoanhagaune"
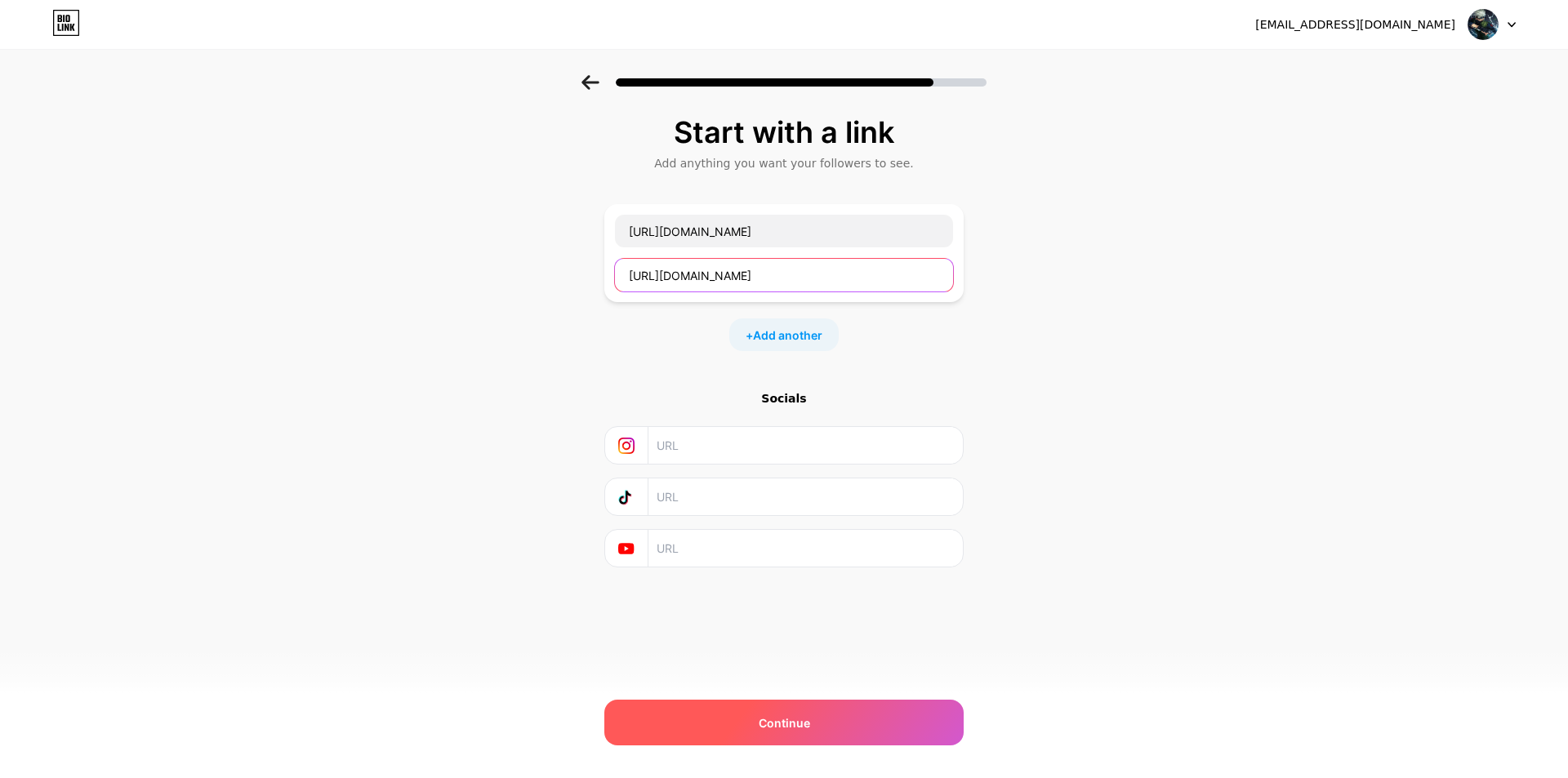
type input "https://collshp.com/taphoanhagaune"
click at [802, 725] on span "Continue" at bounding box center [784, 723] width 52 height 18
click at [798, 712] on div "Continue" at bounding box center [784, 723] width 360 height 46
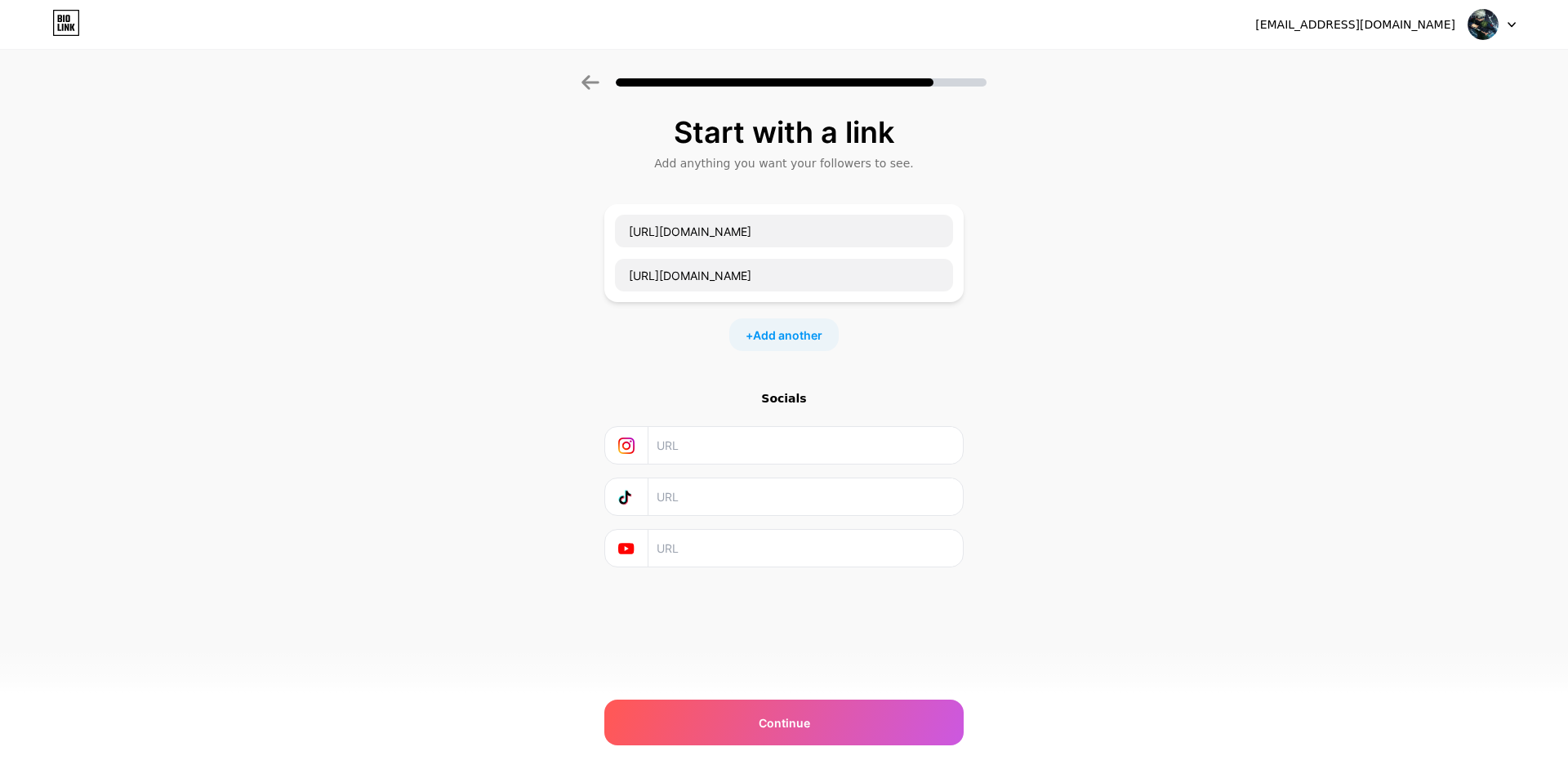
click at [783, 746] on div "thaikimngoc231@icloud.com Logout Link Copied Start with a link Add anything you…" at bounding box center [784, 389] width 1568 height 778
drag, startPoint x: 782, startPoint y: 746, endPoint x: 770, endPoint y: 724, distance: 25.1
click at [780, 743] on div "thaikimngoc231@icloud.com Logout Link Copied Start with a link Add anything you…" at bounding box center [784, 389] width 1568 height 778
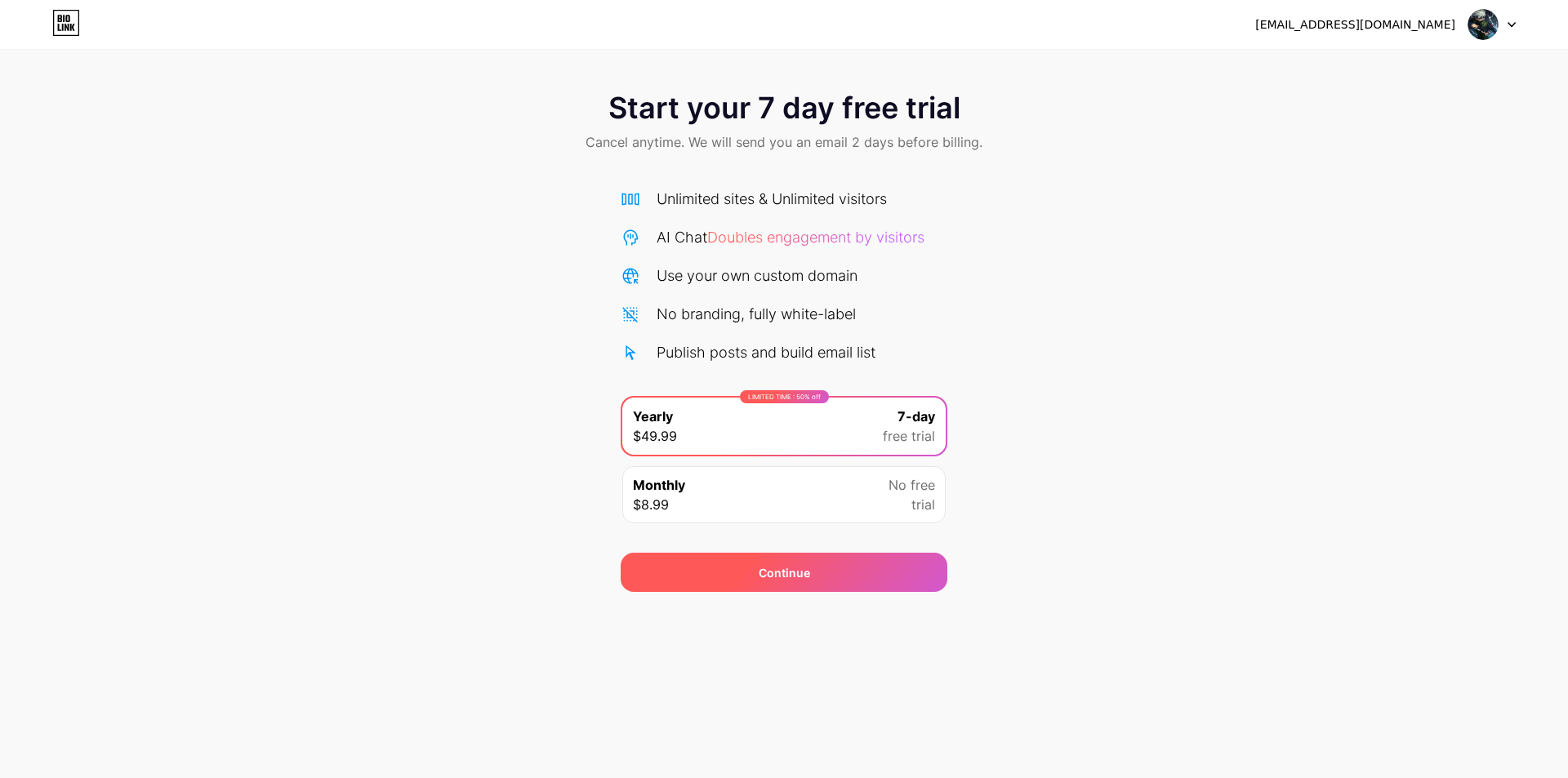
click at [803, 580] on div "Continue" at bounding box center [784, 573] width 52 height 18
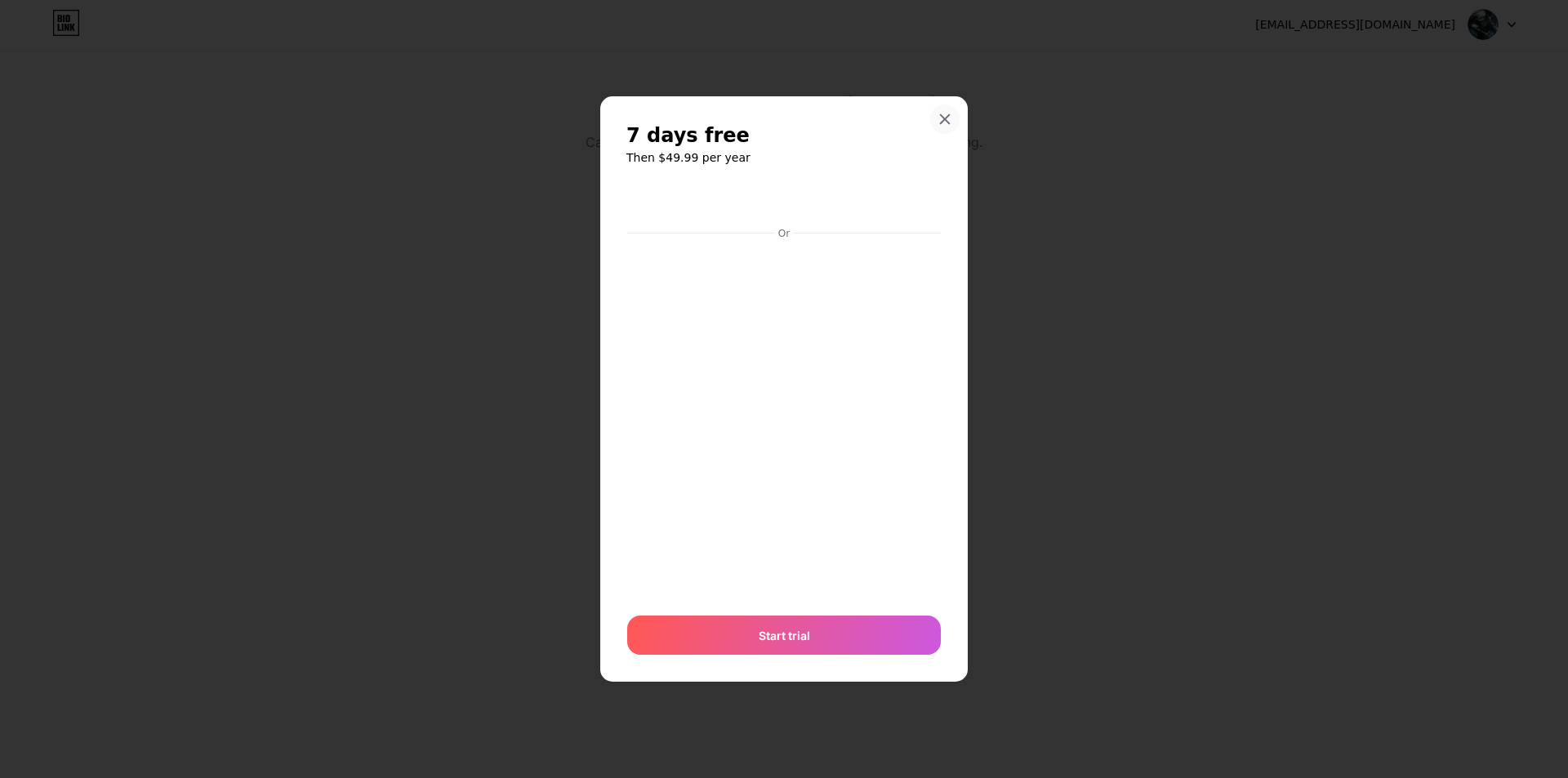
click at [955, 120] on div at bounding box center [945, 119] width 30 height 30
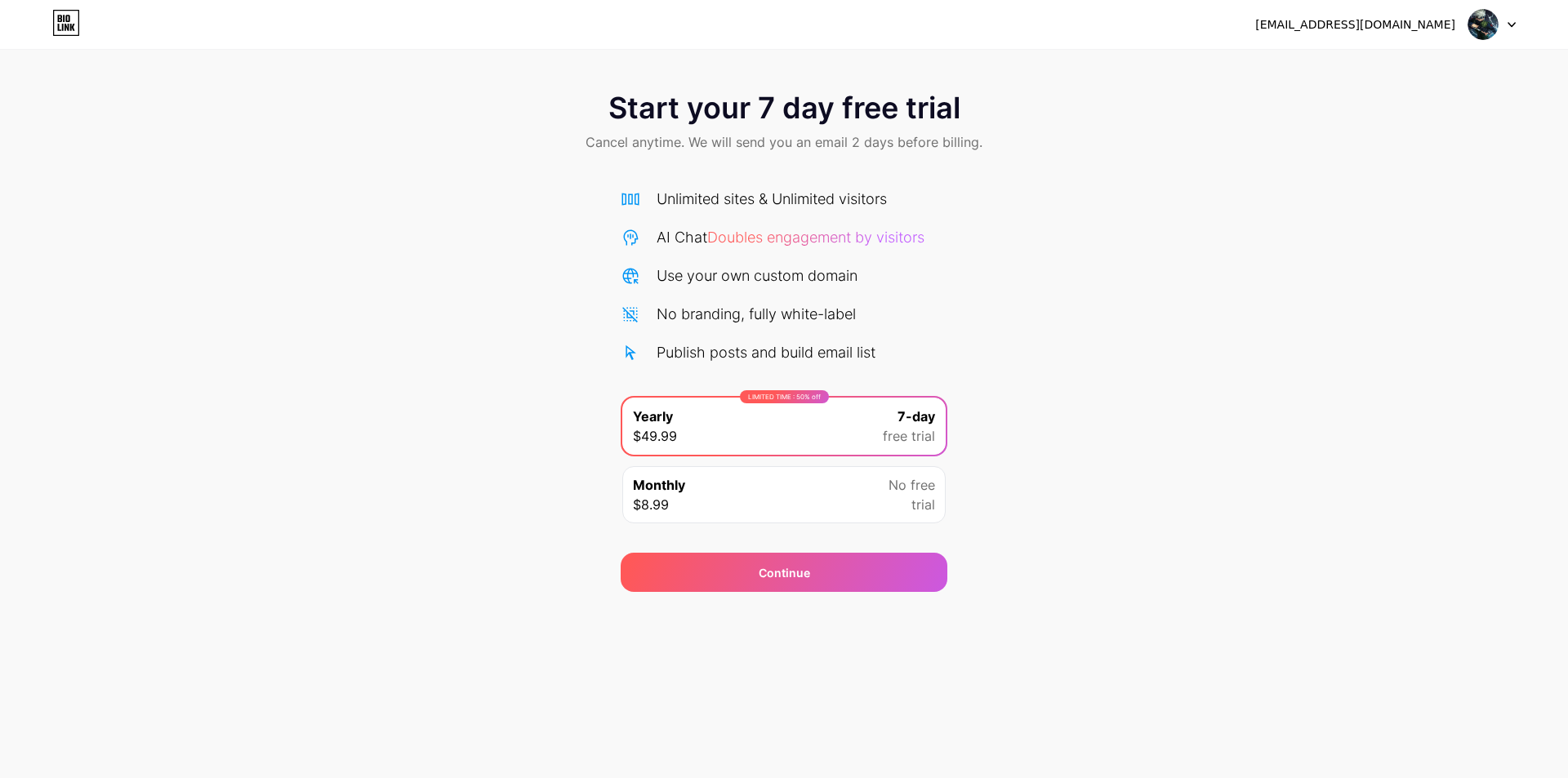
click at [1503, 26] on div at bounding box center [1492, 25] width 47 height 30
click at [797, 568] on div "Continue" at bounding box center [784, 573] width 52 height 18
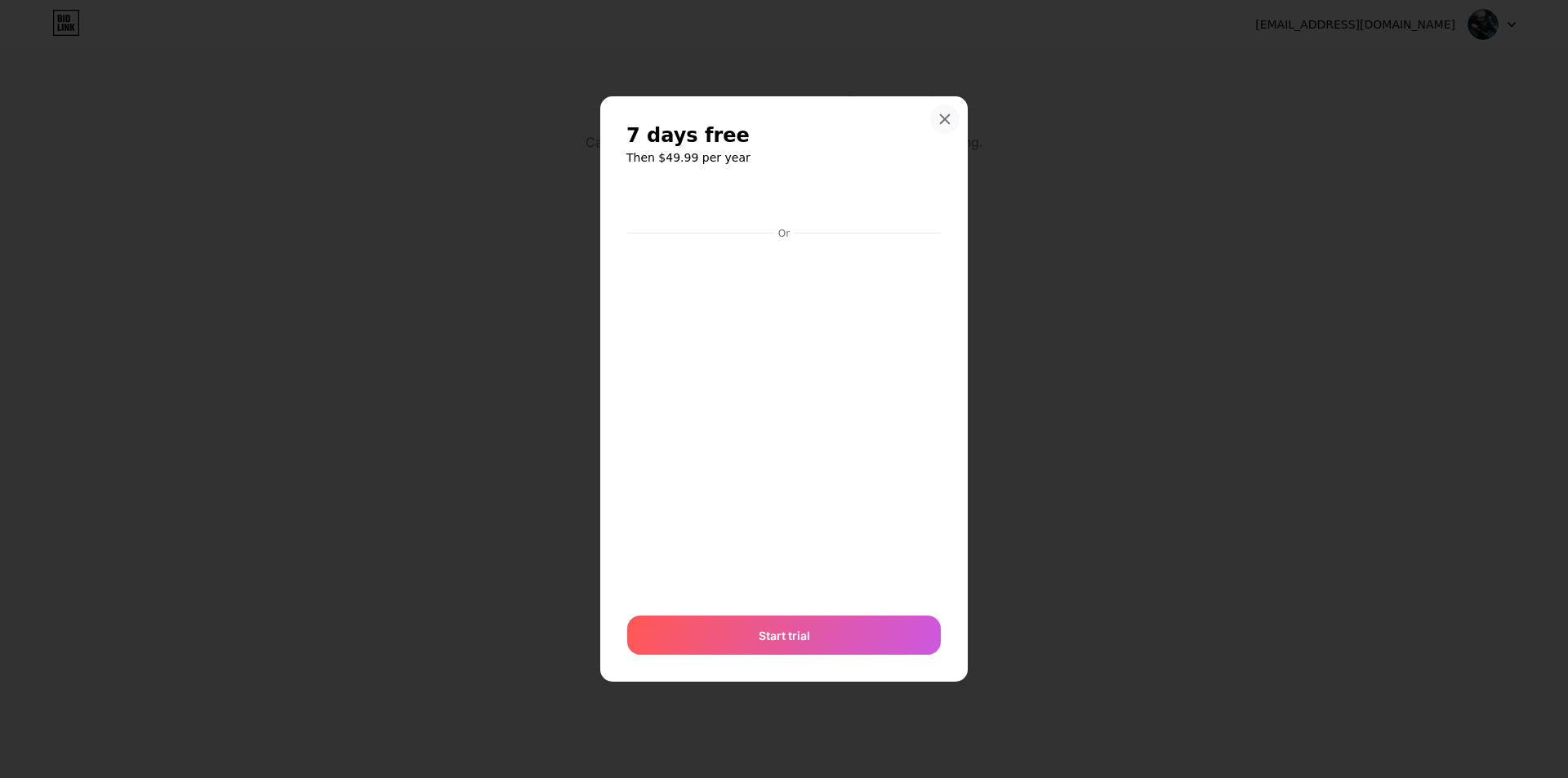
click at [940, 118] on icon at bounding box center [944, 118] width 13 height 13
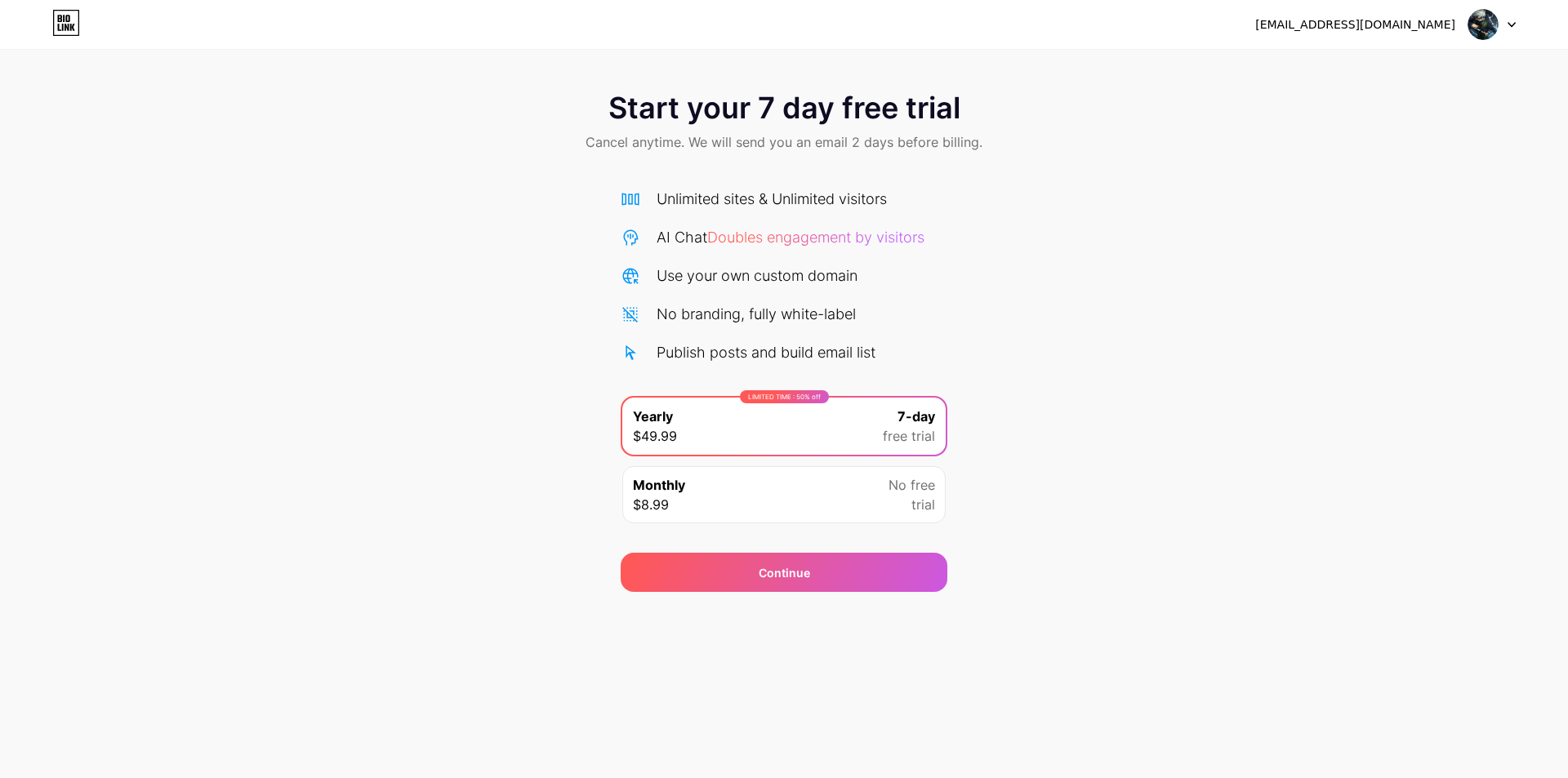
click at [1494, 30] on img at bounding box center [1482, 24] width 31 height 31
click at [1502, 18] on div at bounding box center [1492, 25] width 47 height 30
click at [1511, 22] on icon at bounding box center [1511, 25] width 8 height 6
click at [1385, 19] on div "[EMAIL_ADDRESS][DOMAIN_NAME]" at bounding box center [1355, 25] width 200 height 18
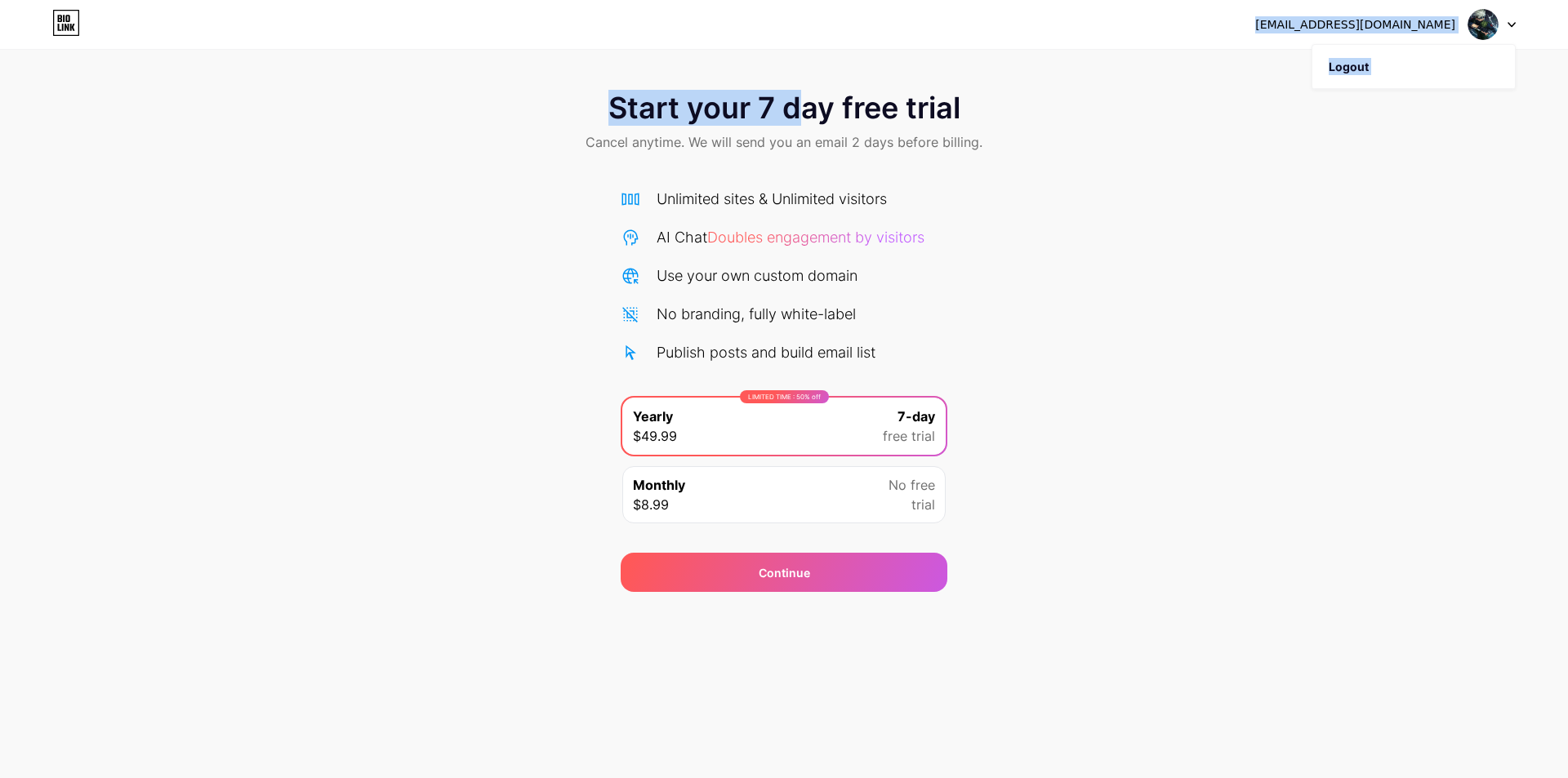
drag, startPoint x: 834, startPoint y: 47, endPoint x: 781, endPoint y: 50, distance: 53.1
click at [794, 50] on div "thaikimngoc231@icloud.com Logout Link Copied Start your 7 day free trial Cancel…" at bounding box center [784, 296] width 1568 height 592
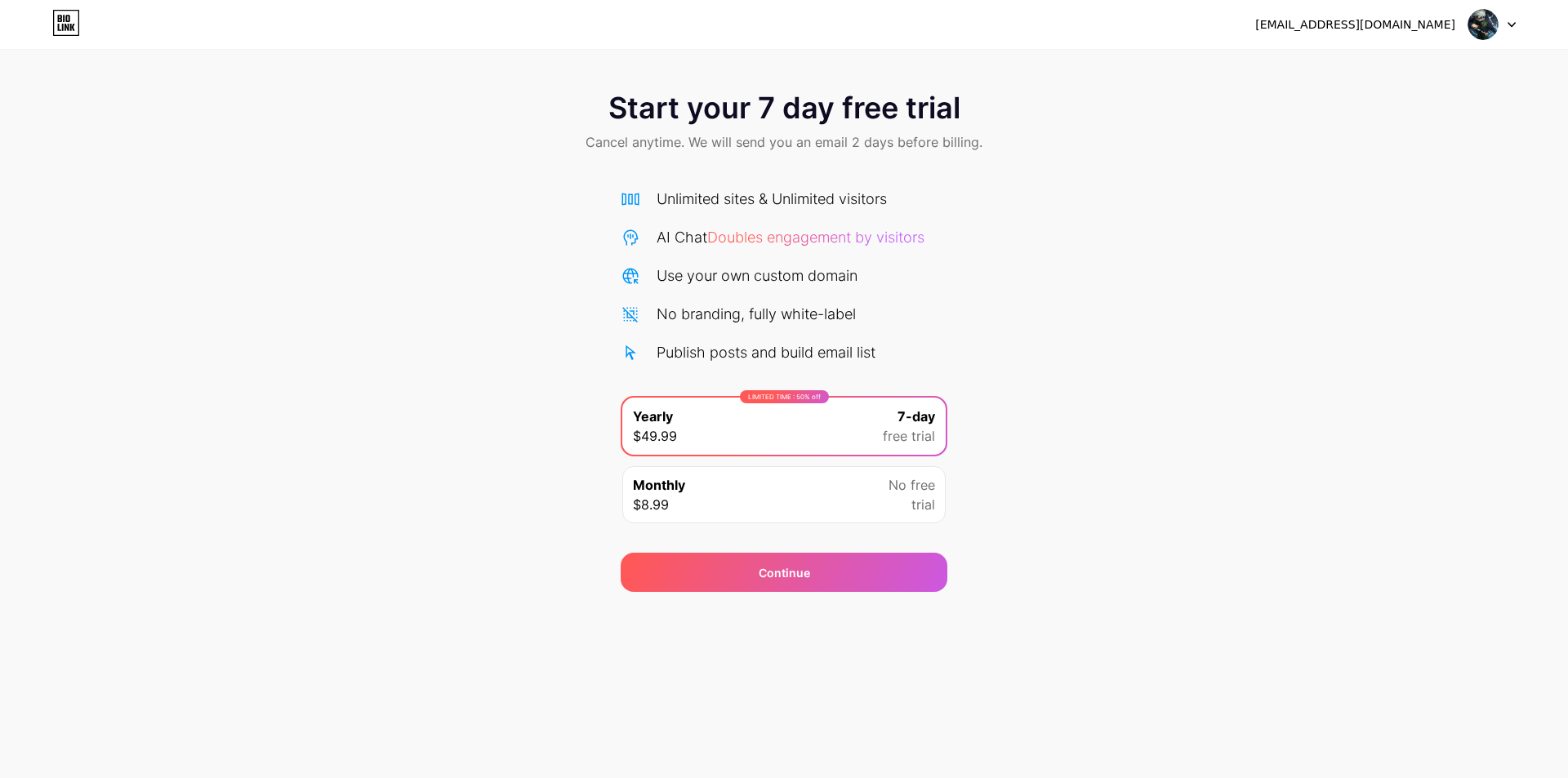
click at [53, 14] on div "thaikimngoc231@icloud.com Logout" at bounding box center [784, 25] width 1568 height 30
click at [68, 26] on icon at bounding box center [67, 23] width 28 height 26
click at [65, 25] on icon at bounding box center [67, 27] width 4 height 7
click at [782, 568] on div "Continue" at bounding box center [784, 573] width 52 height 18
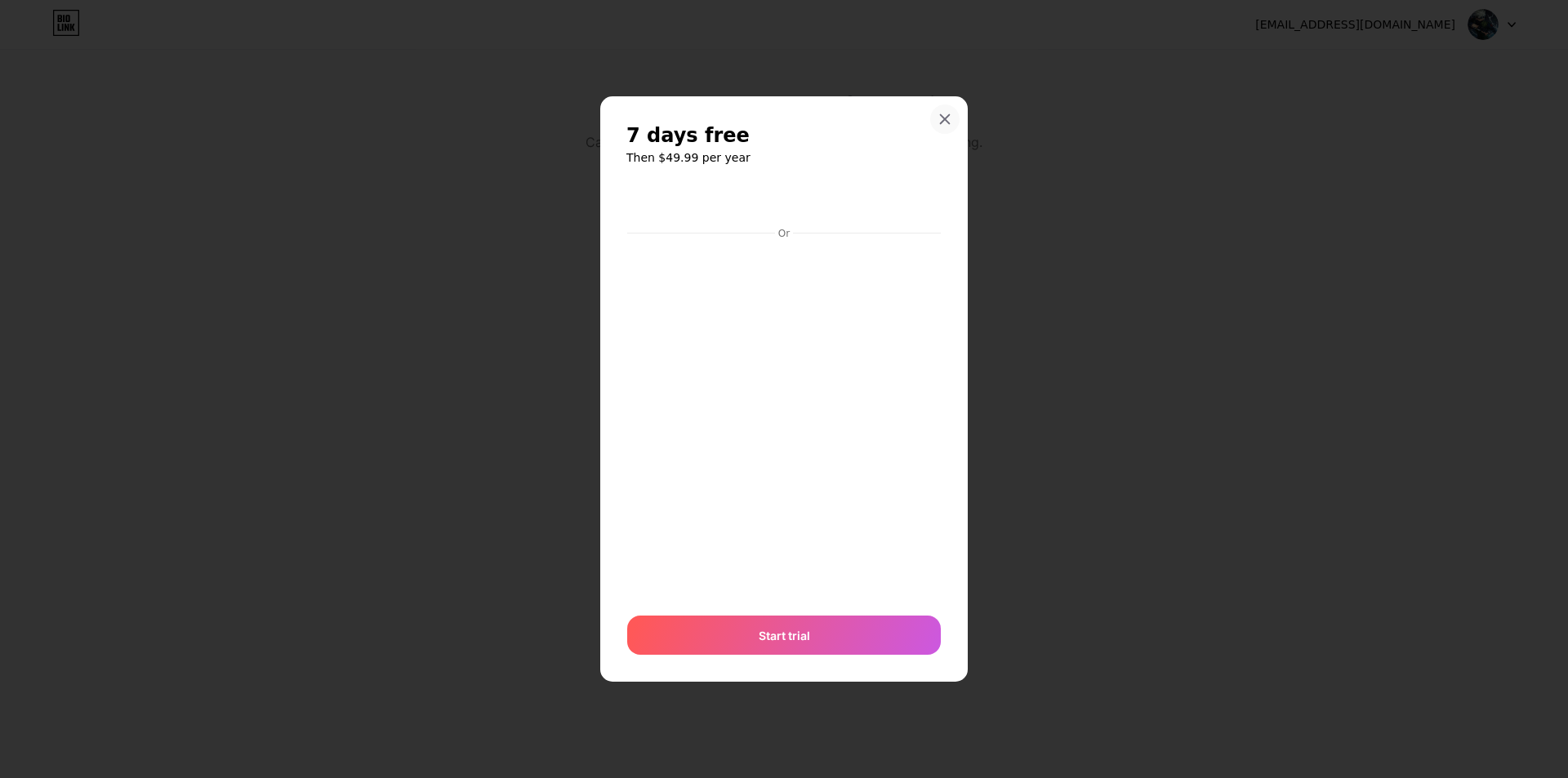
click at [944, 110] on div at bounding box center [945, 119] width 30 height 30
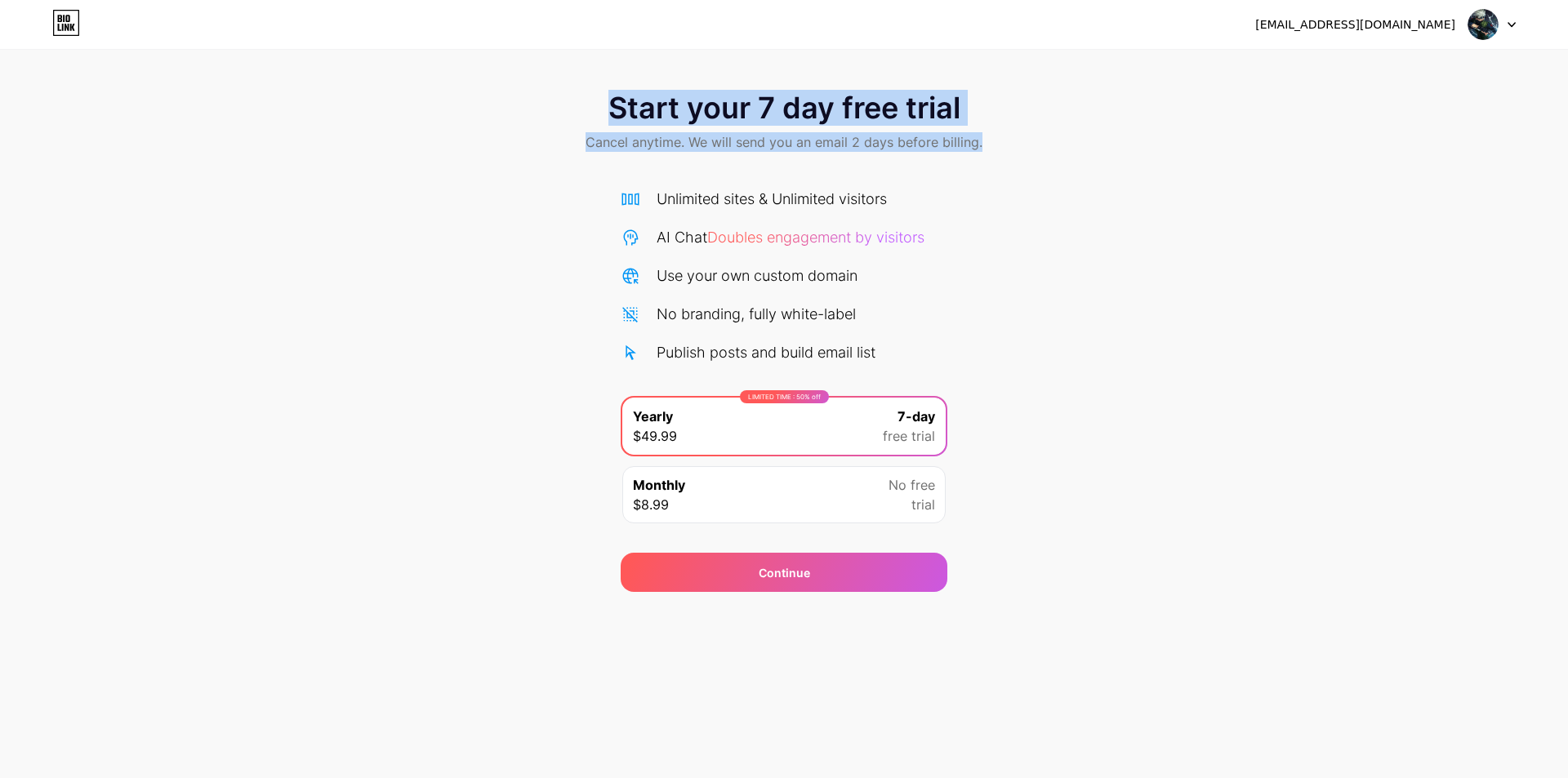
drag, startPoint x: 601, startPoint y: 100, endPoint x: 1027, endPoint y: 133, distance: 427.3
click at [1027, 133] on div "Start your 7 day free trial Cancel anytime. We will send you an email 2 days be…" at bounding box center [784, 124] width 1568 height 96
copy div "Start your 7 day free trial Cancel anytime. We will send you an email 2 days be…"
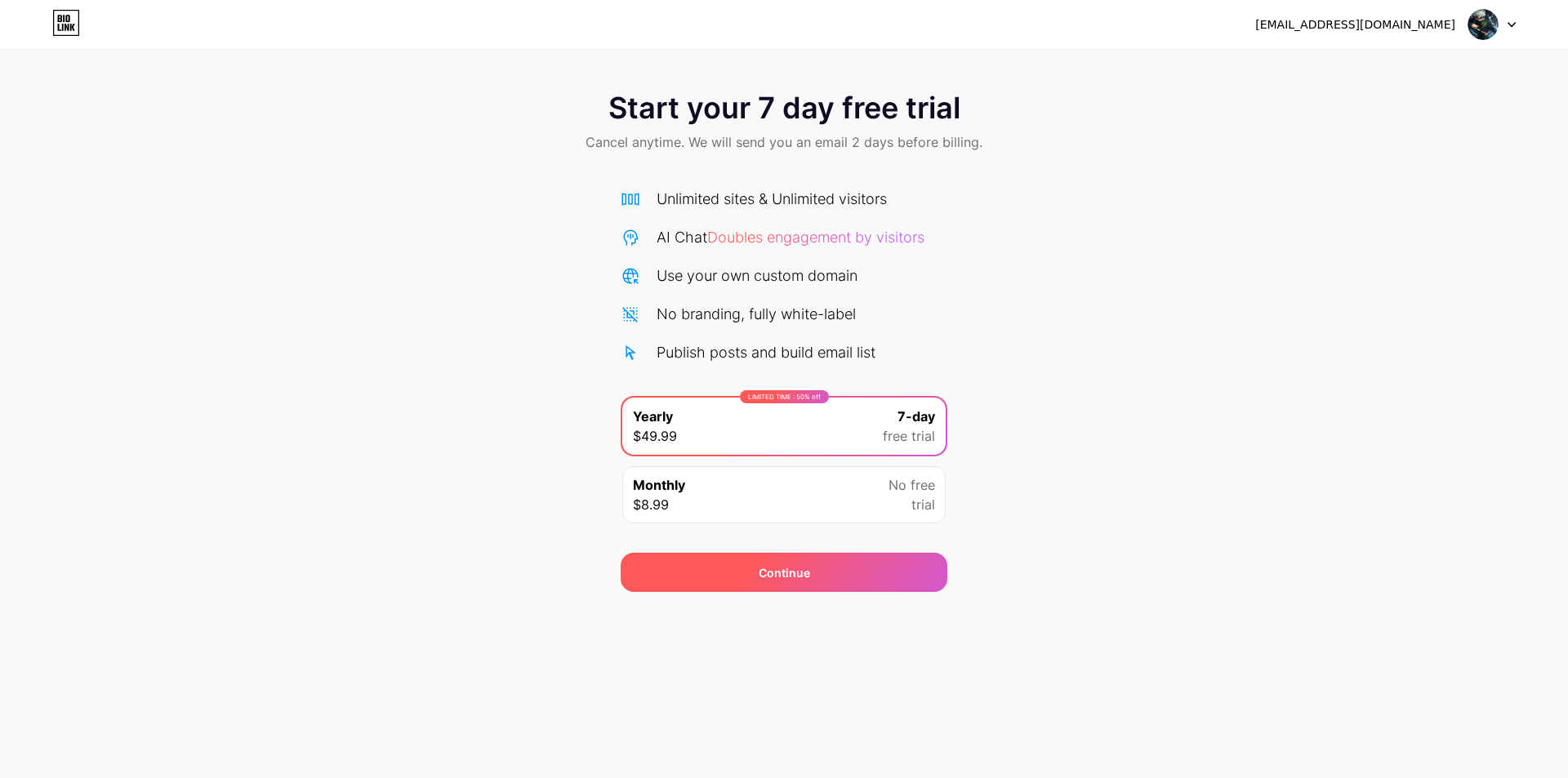
drag, startPoint x: 834, startPoint y: 574, endPoint x: 821, endPoint y: 571, distance: 13.3
click at [827, 573] on div "Continue" at bounding box center [784, 572] width 326 height 39
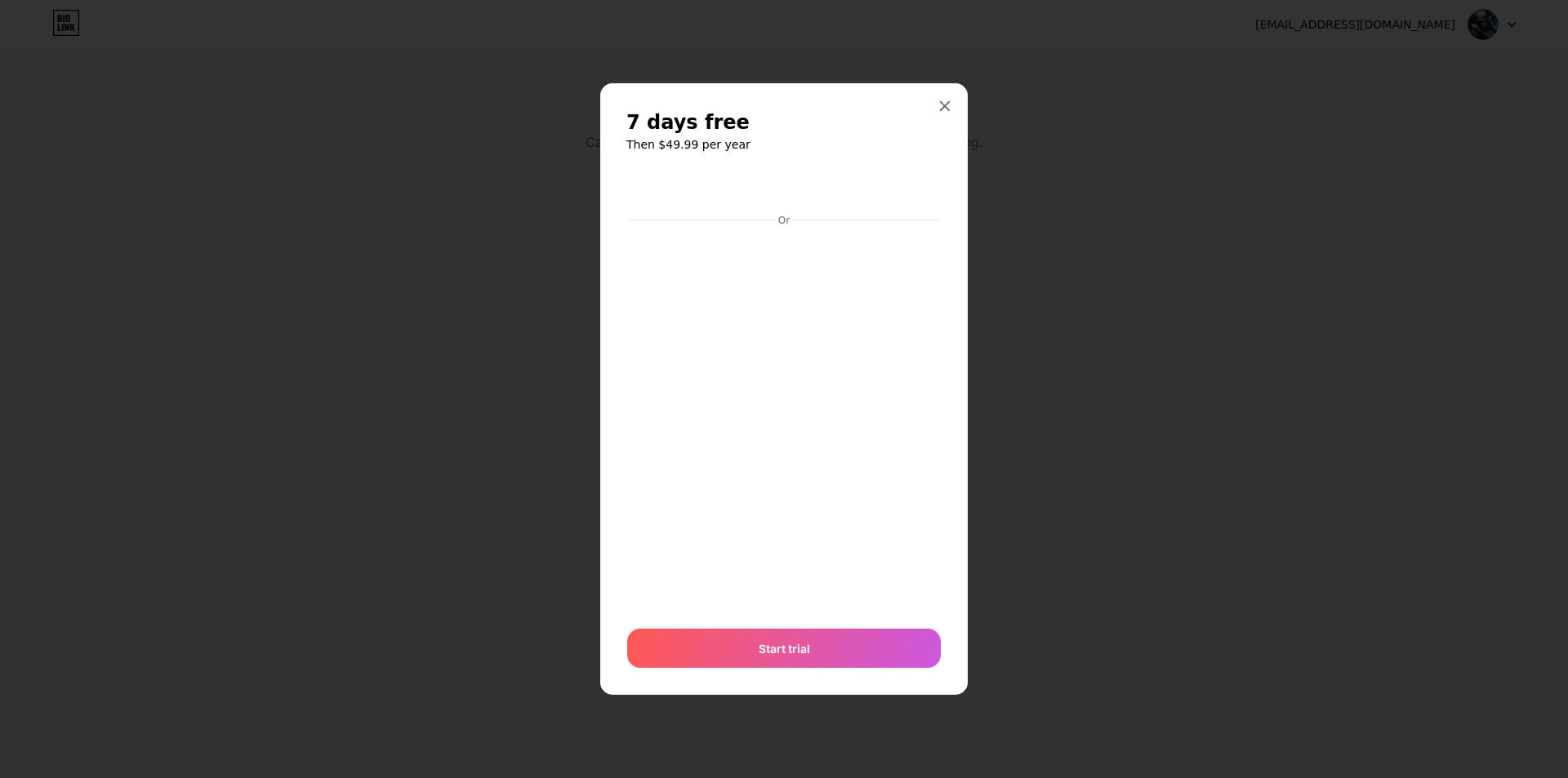
click at [1052, 389] on div at bounding box center [784, 389] width 1568 height 778
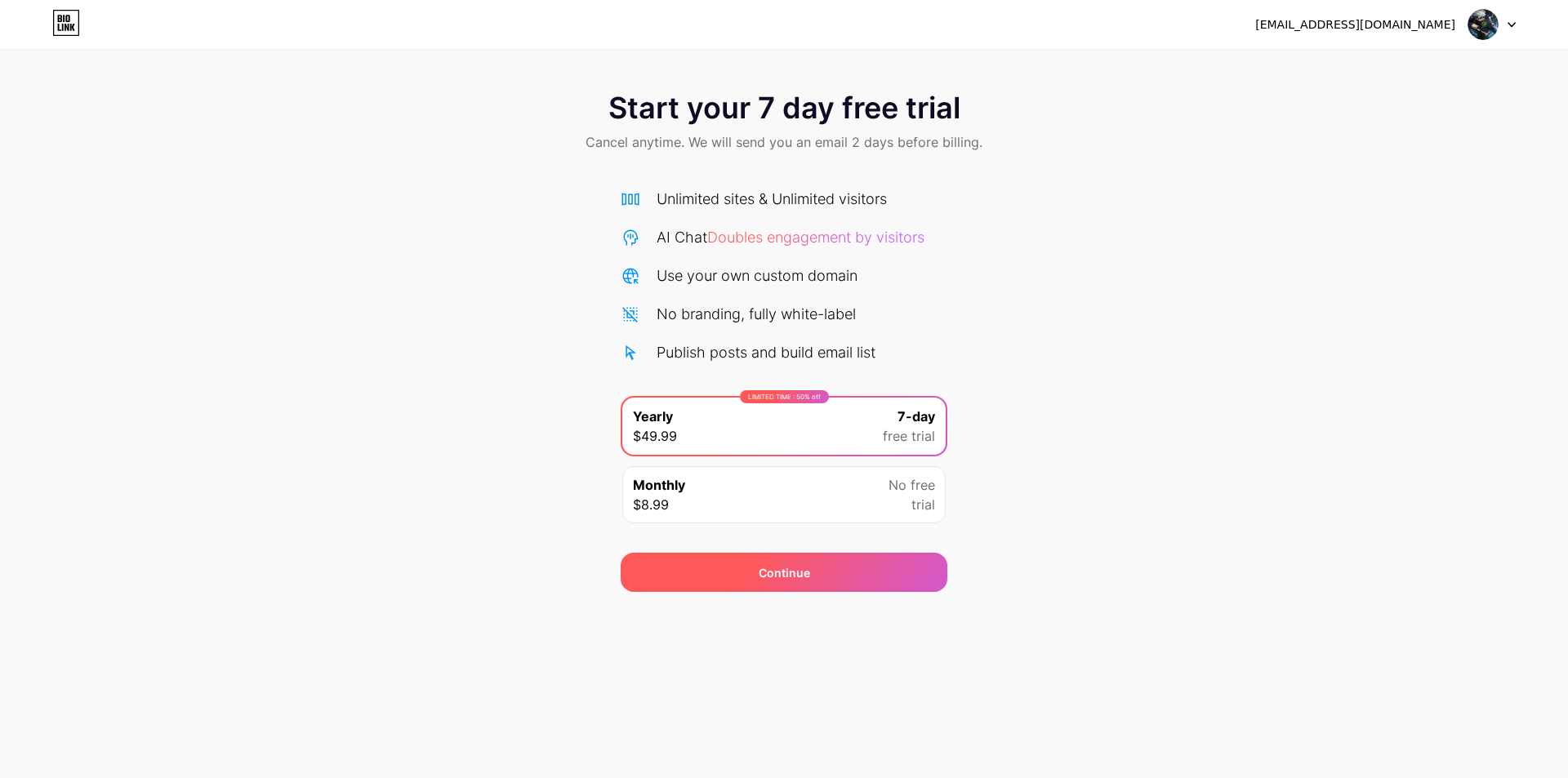
click at [800, 570] on div "Continue" at bounding box center [784, 573] width 52 height 18
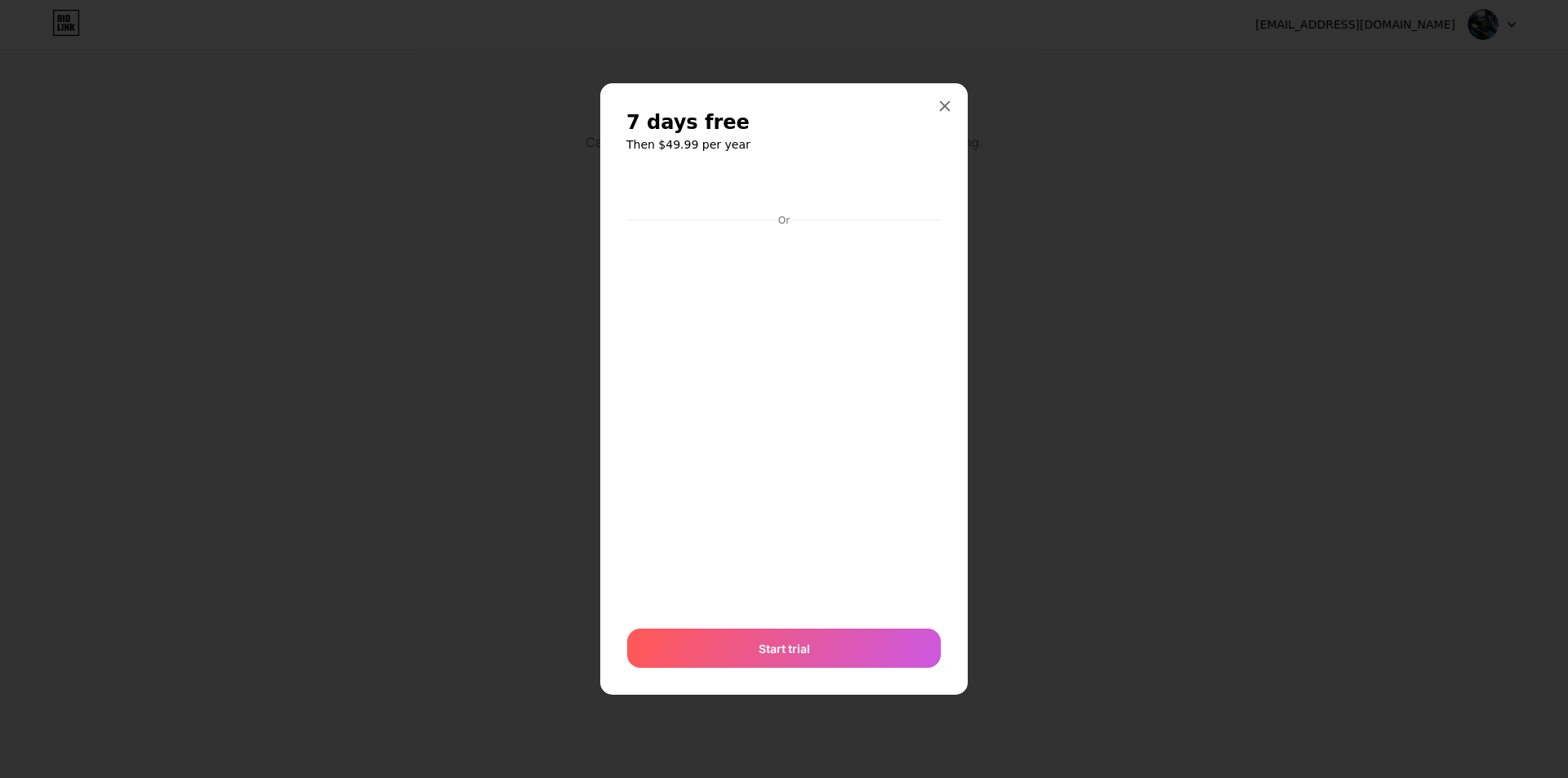
click at [607, 371] on div "7 days free Then $49.99 per year Or Start trial" at bounding box center [784, 389] width 368 height 612
drag, startPoint x: 1140, startPoint y: 233, endPoint x: 1081, endPoint y: 221, distance: 60.2
click at [1141, 236] on div at bounding box center [784, 389] width 1568 height 778
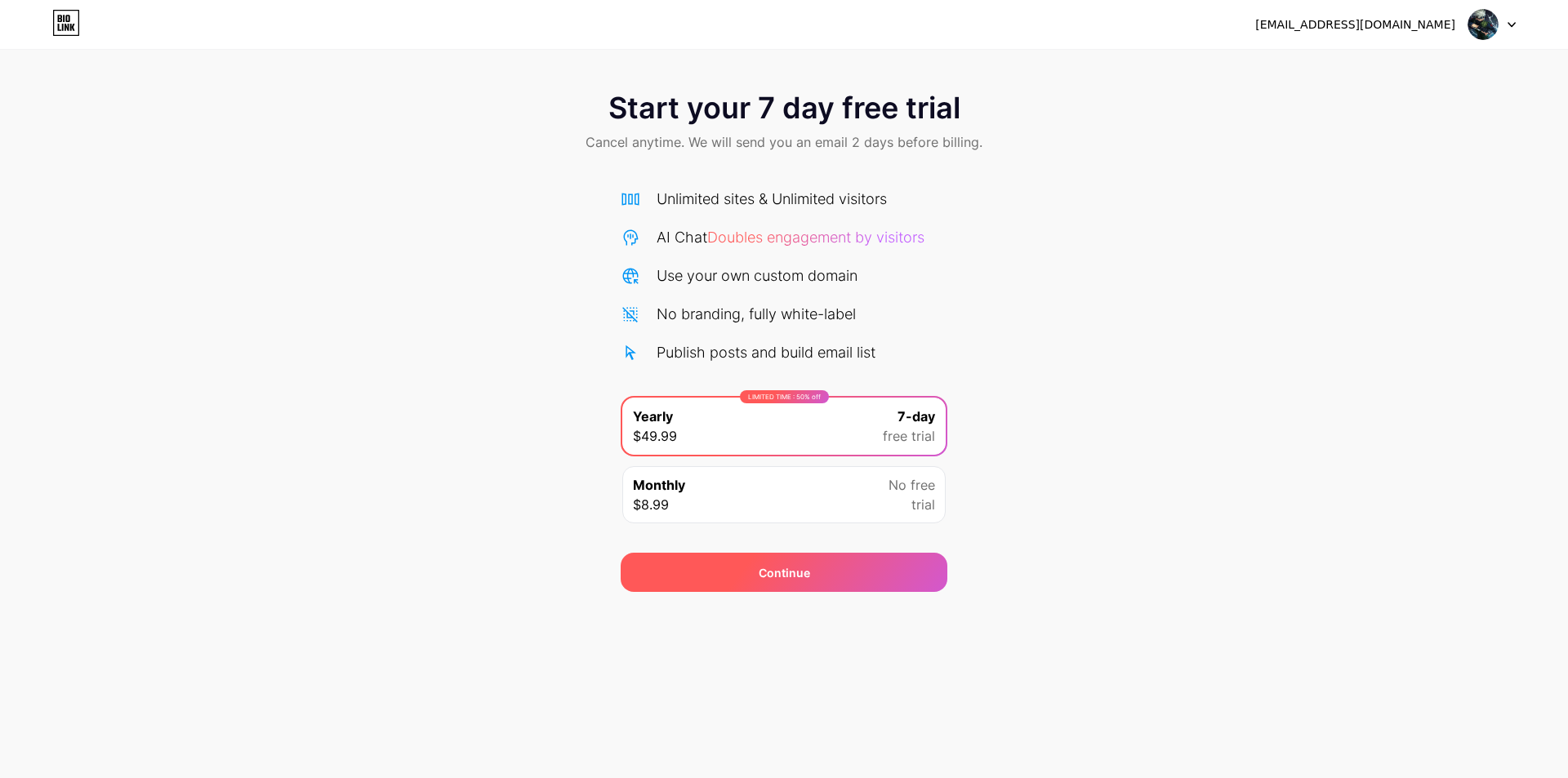
click at [791, 588] on div "Continue" at bounding box center [784, 572] width 326 height 39
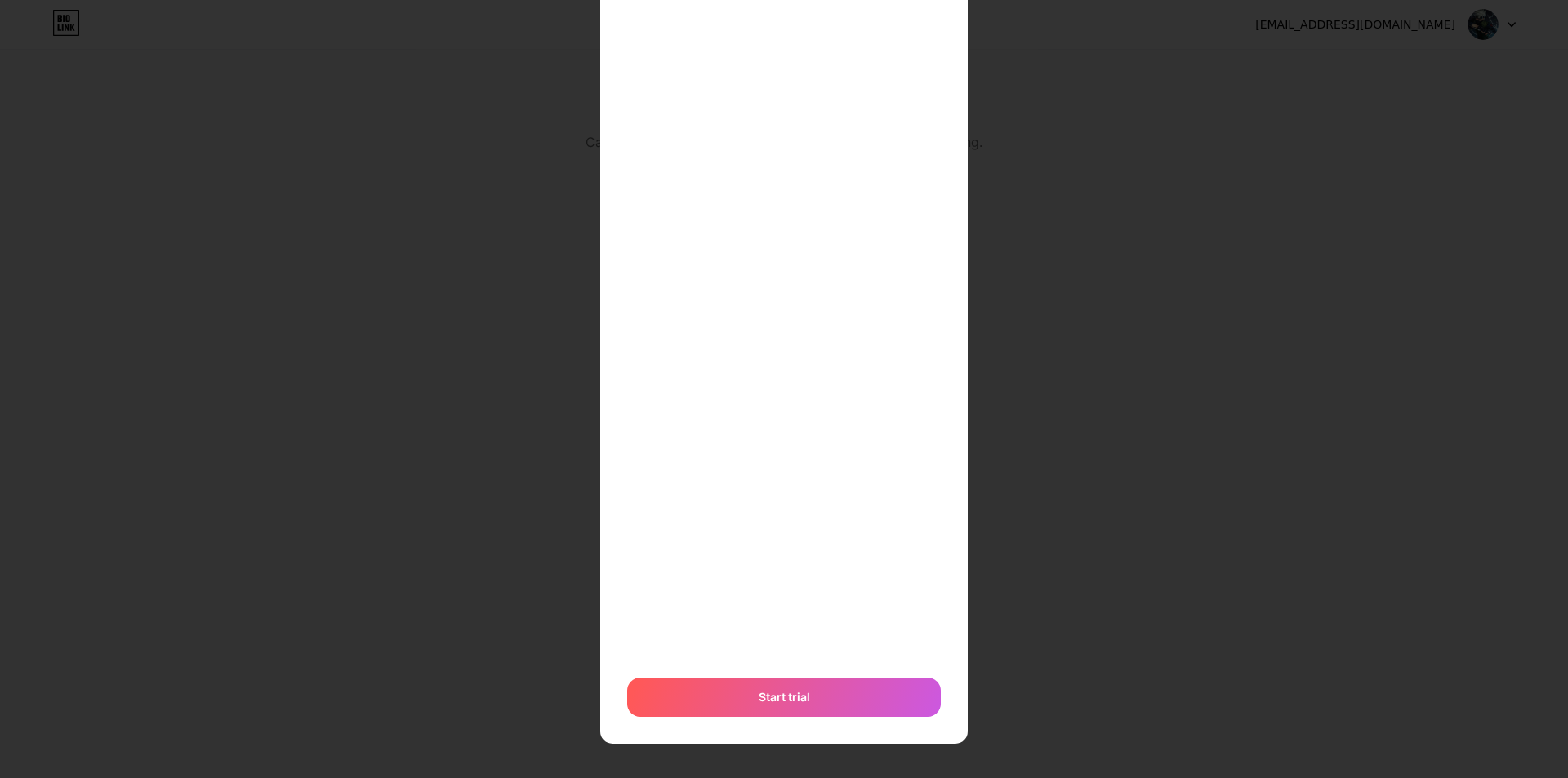
scroll to position [179, 0]
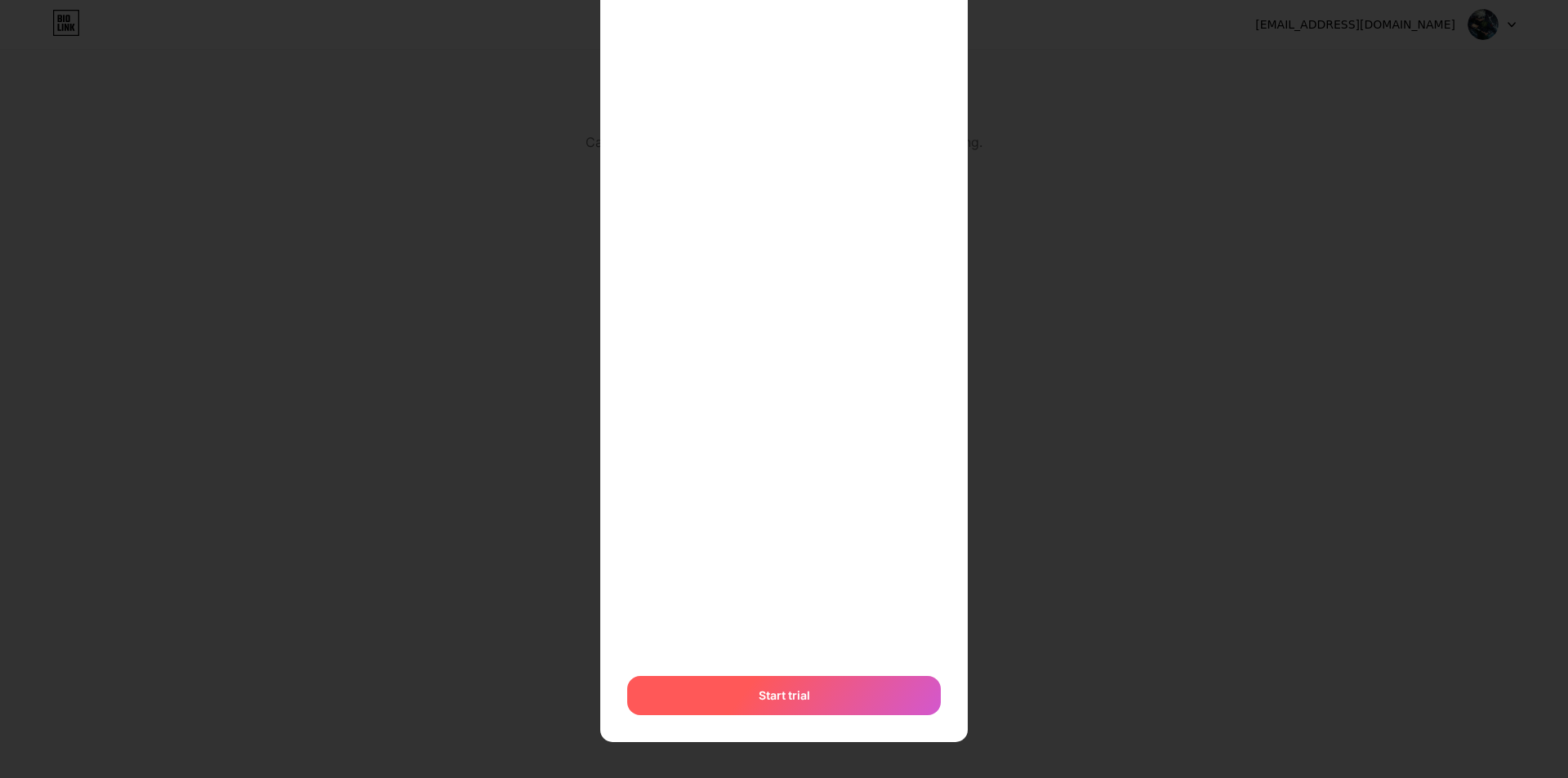
click at [770, 692] on span "Start trial" at bounding box center [784, 696] width 52 height 18
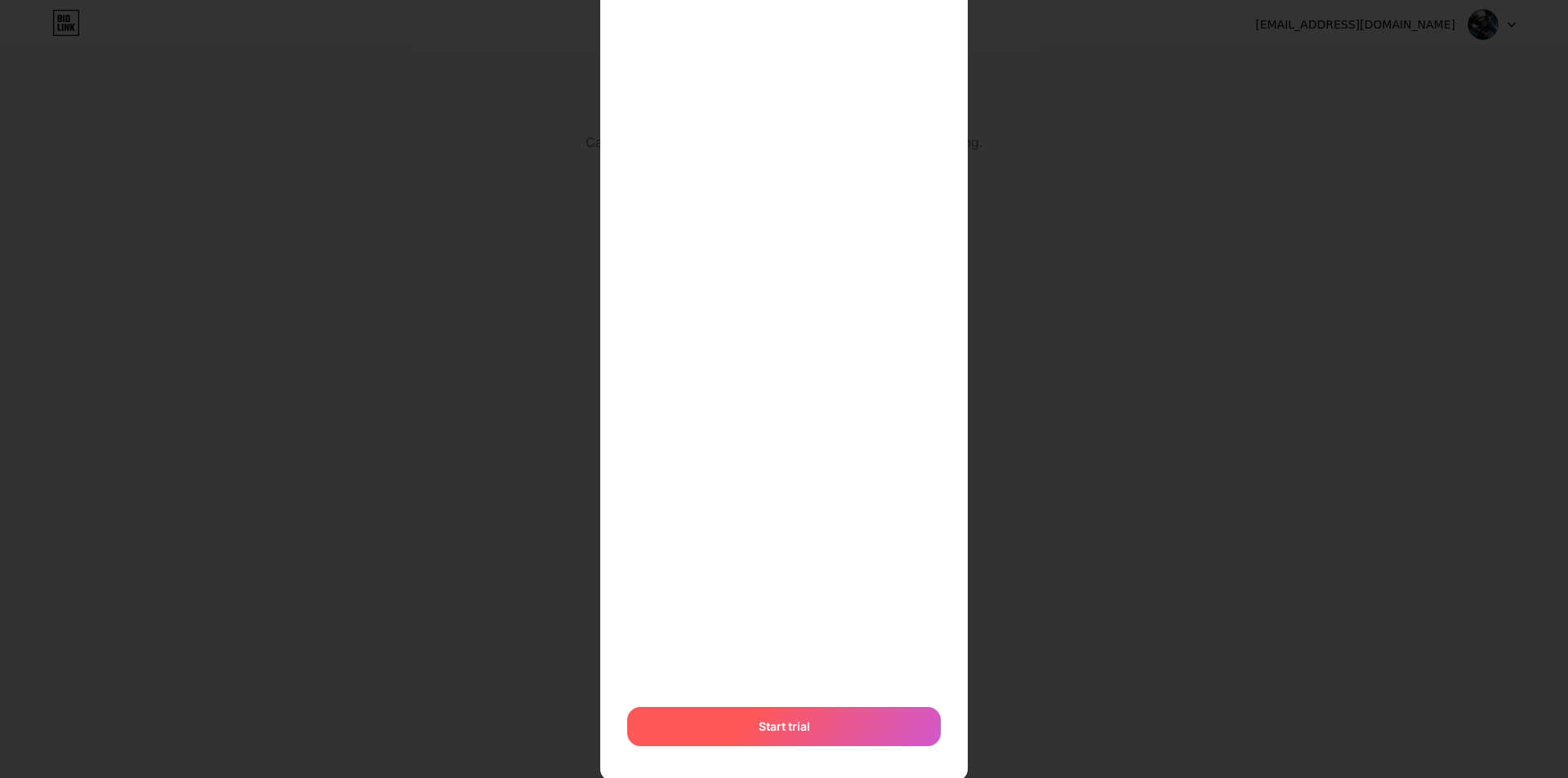
click at [759, 732] on span "Start trial" at bounding box center [784, 726] width 52 height 18
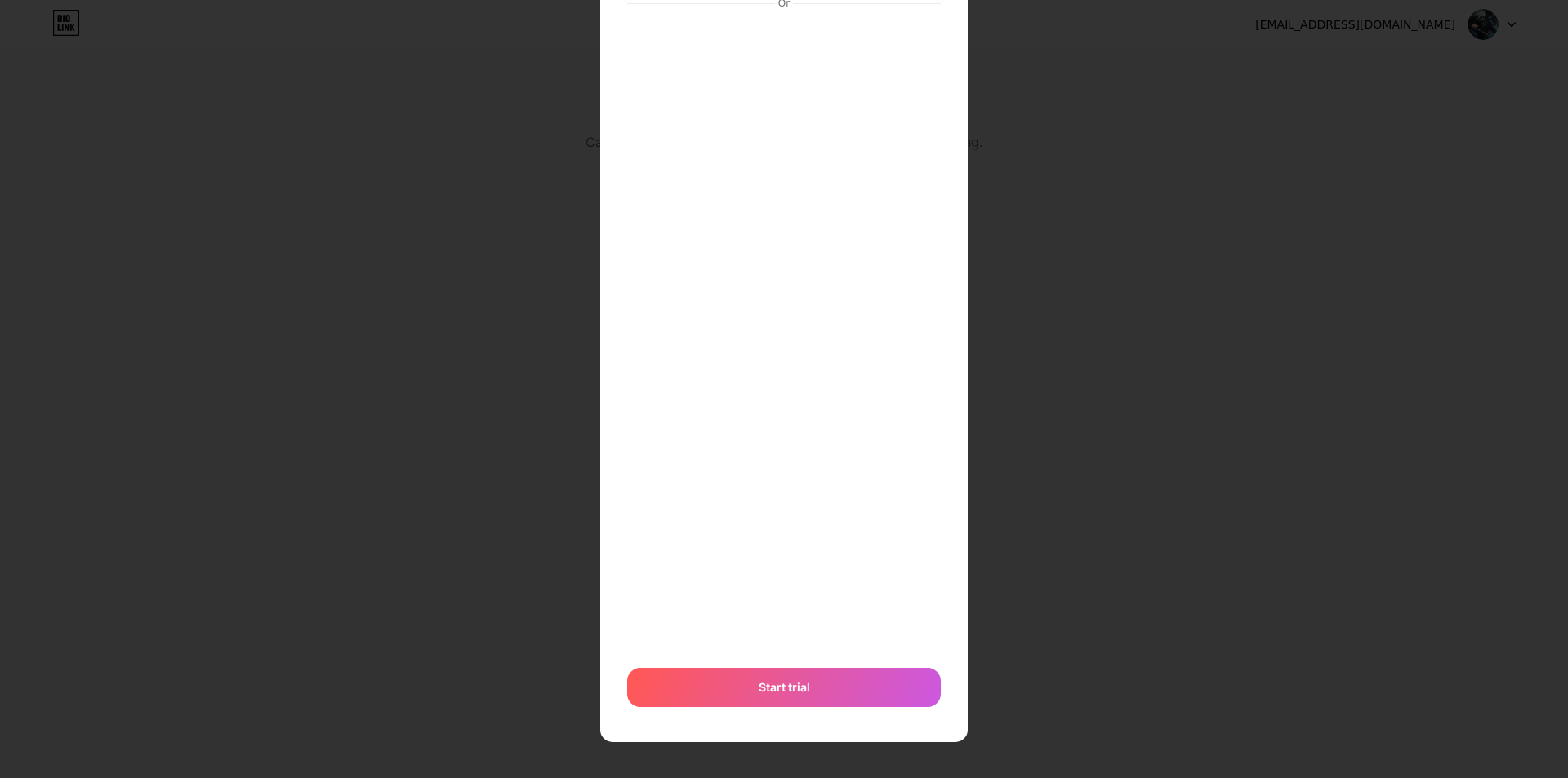
scroll to position [170, 0]
click at [747, 682] on div "Start trial" at bounding box center [784, 687] width 313 height 39
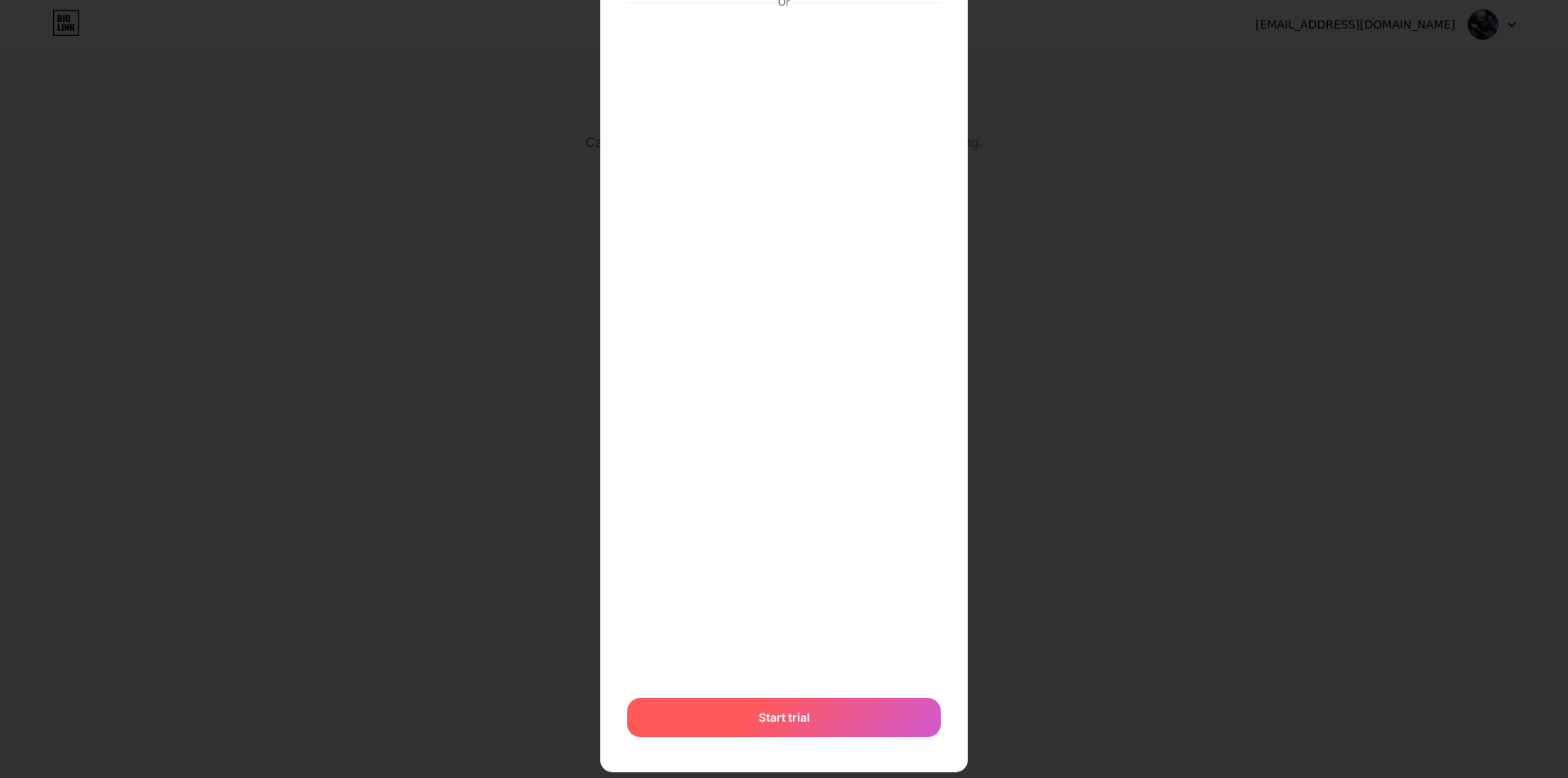
scroll to position [179, 0]
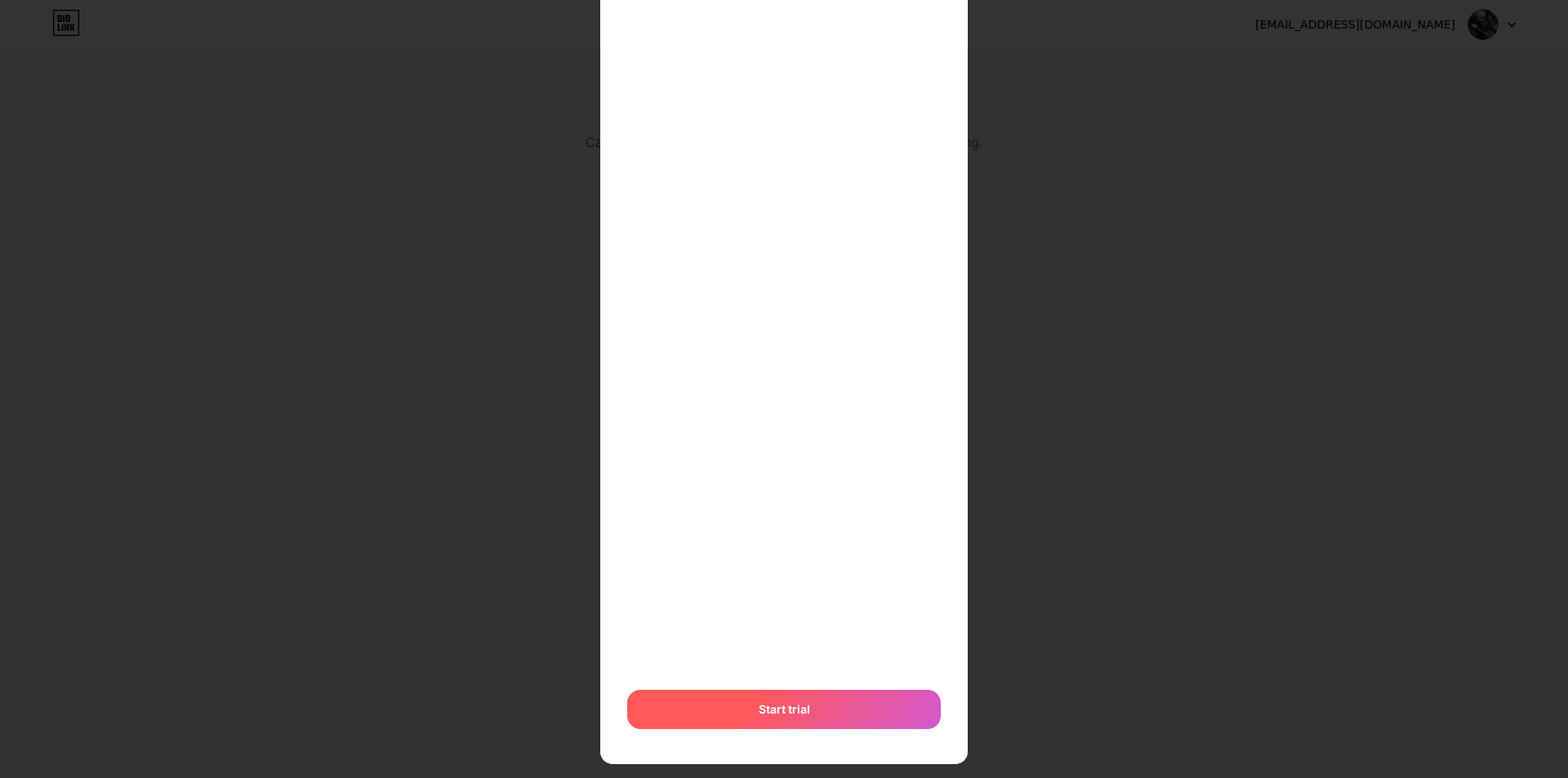
click at [772, 711] on span "Start trial" at bounding box center [784, 710] width 52 height 18
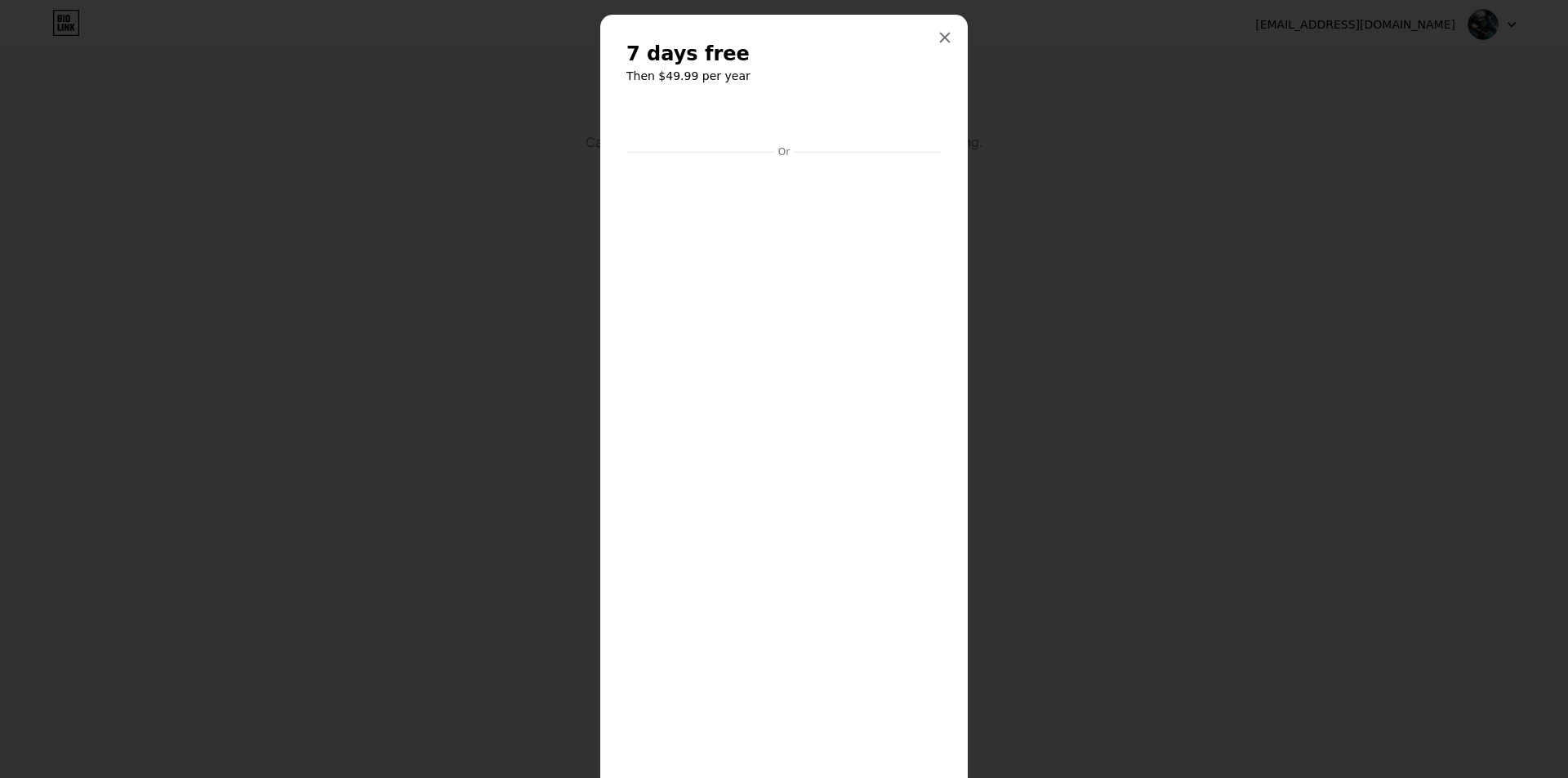
scroll to position [0, 0]
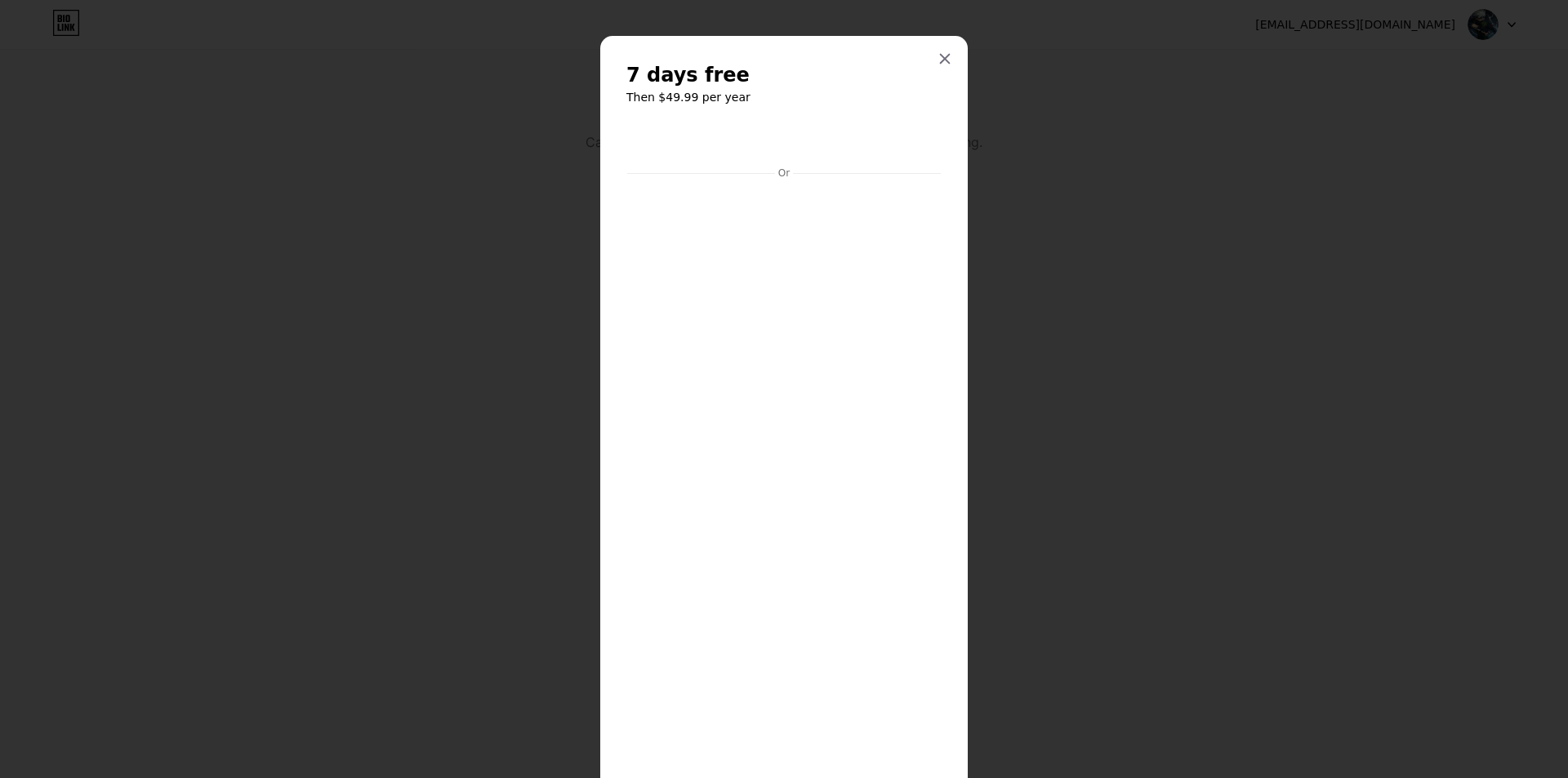
click at [938, 56] on icon at bounding box center [944, 59] width 13 height 13
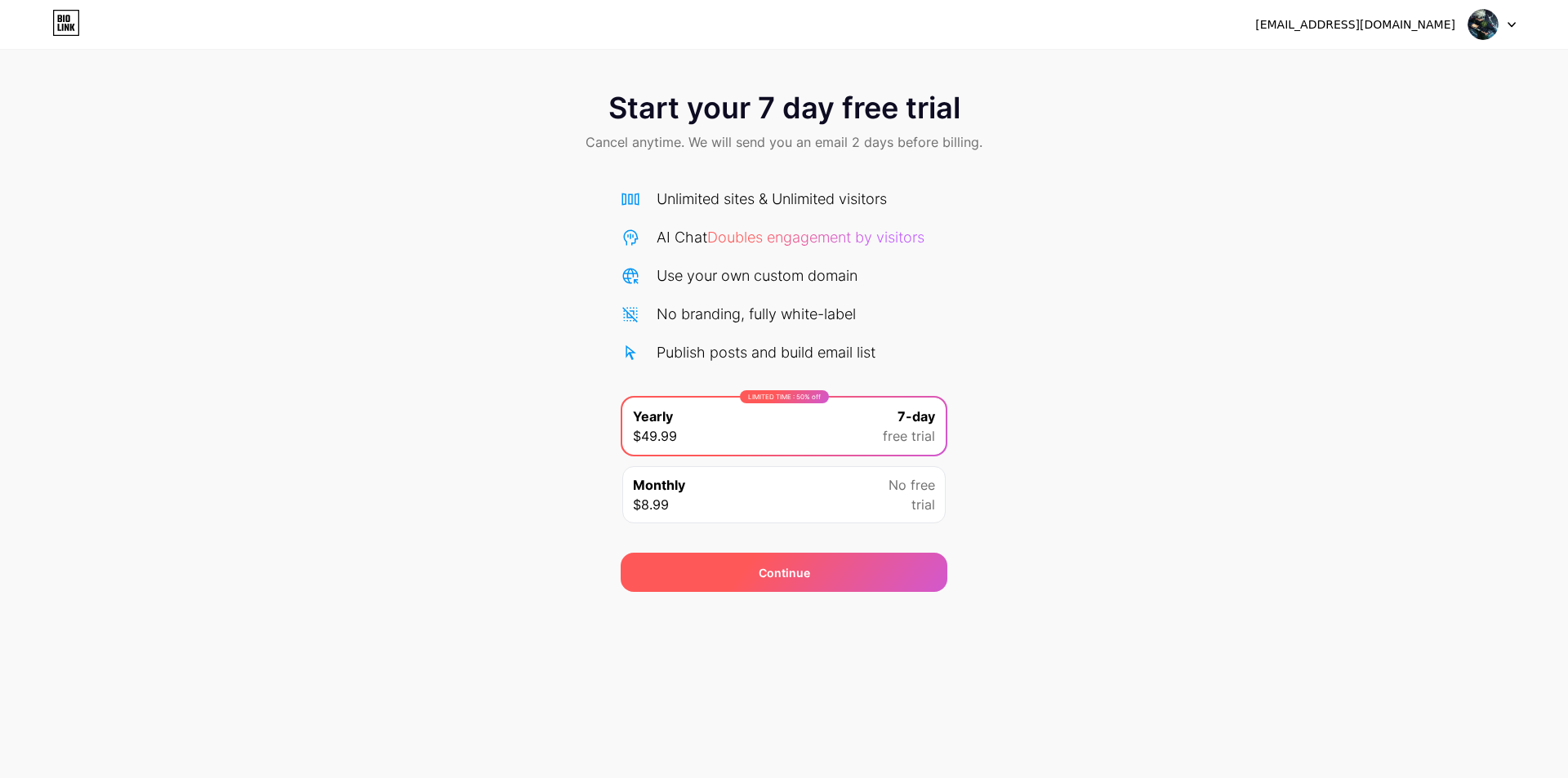
click at [770, 560] on div "Continue" at bounding box center [784, 572] width 326 height 39
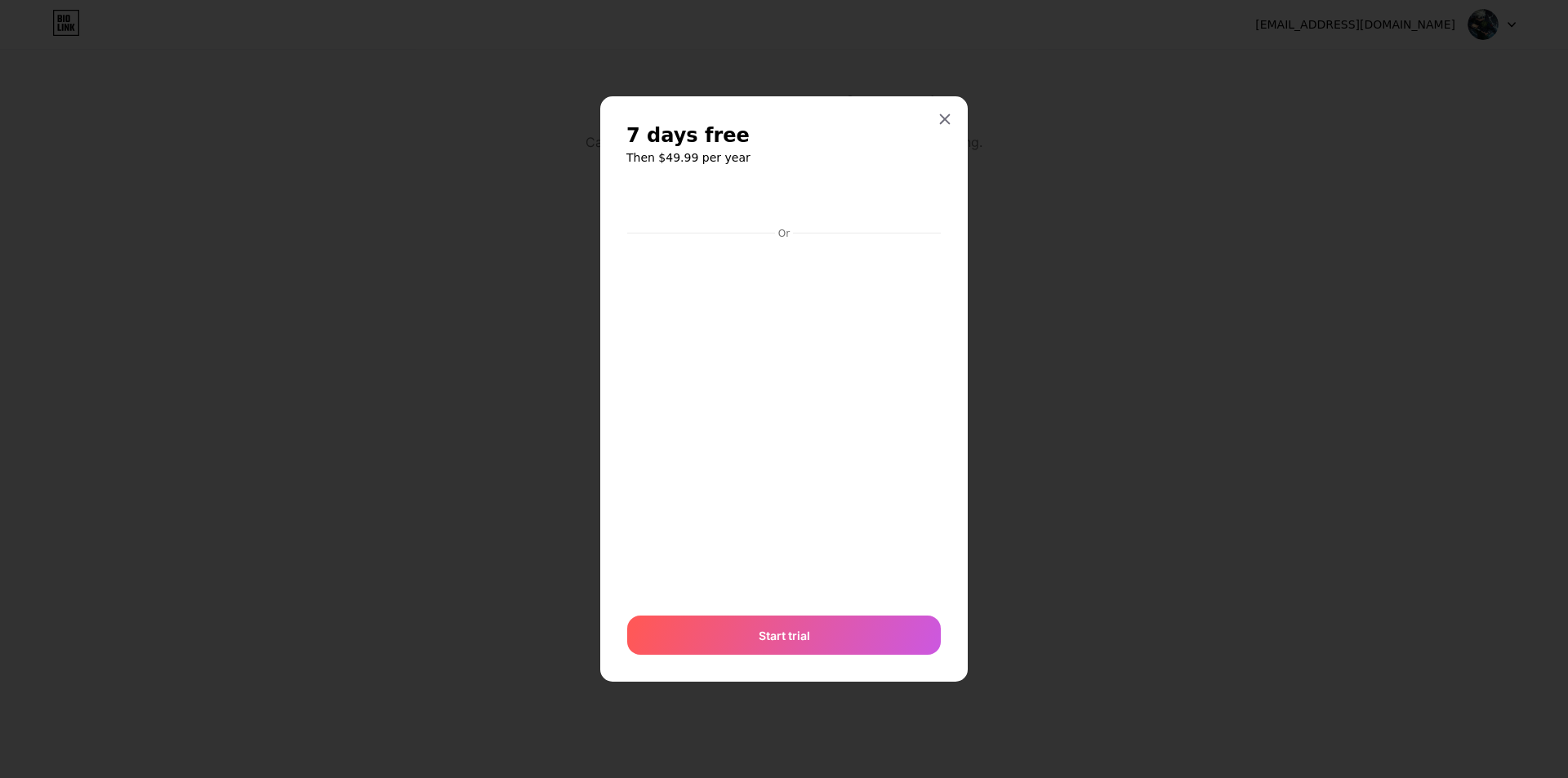
click at [835, 175] on div "7 days free Then $49.99 per year Or Start trial" at bounding box center [784, 389] width 315 height 534
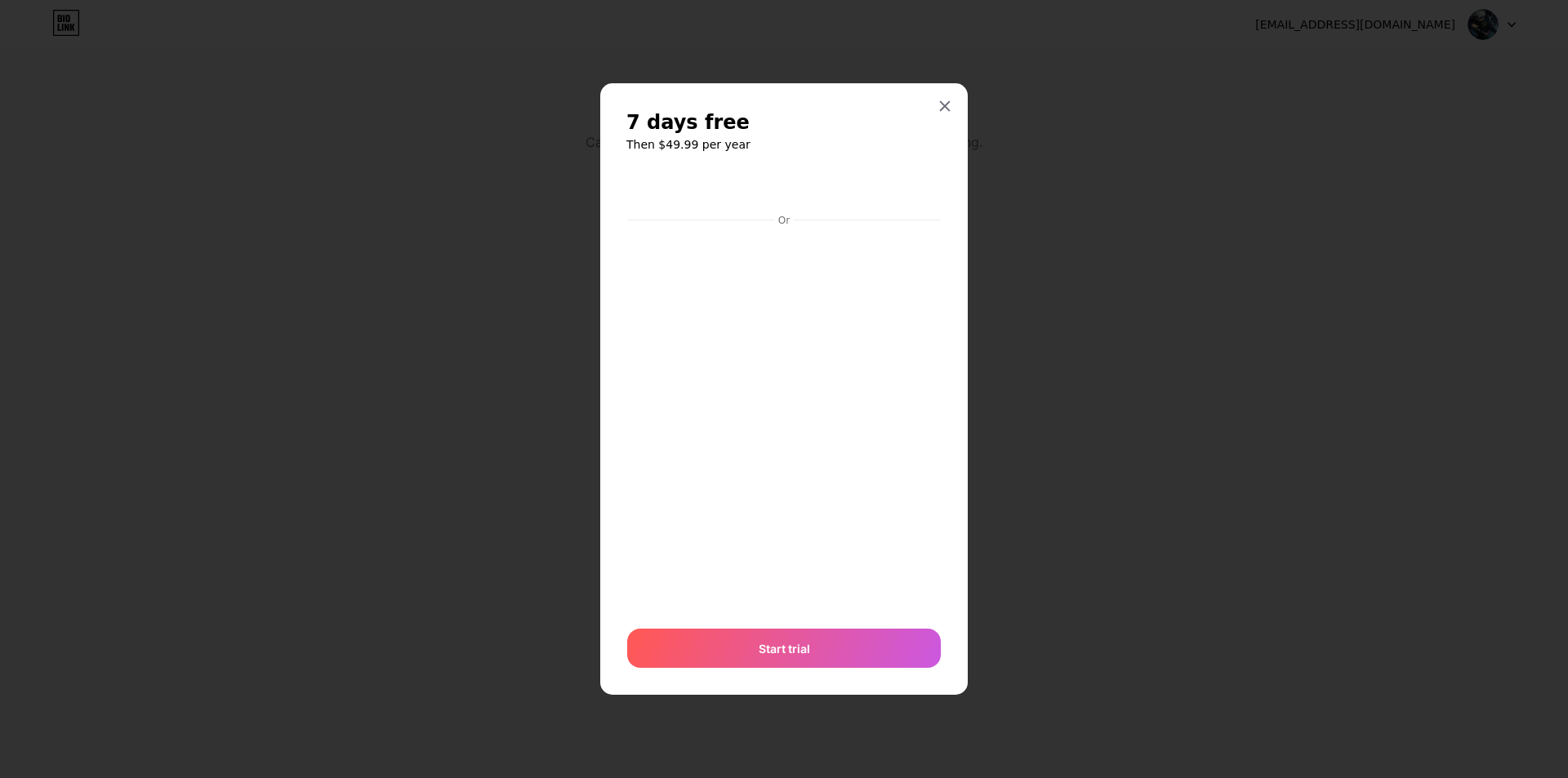
click at [996, 453] on div at bounding box center [784, 389] width 1568 height 778
